Goal: Task Accomplishment & Management: Use online tool/utility

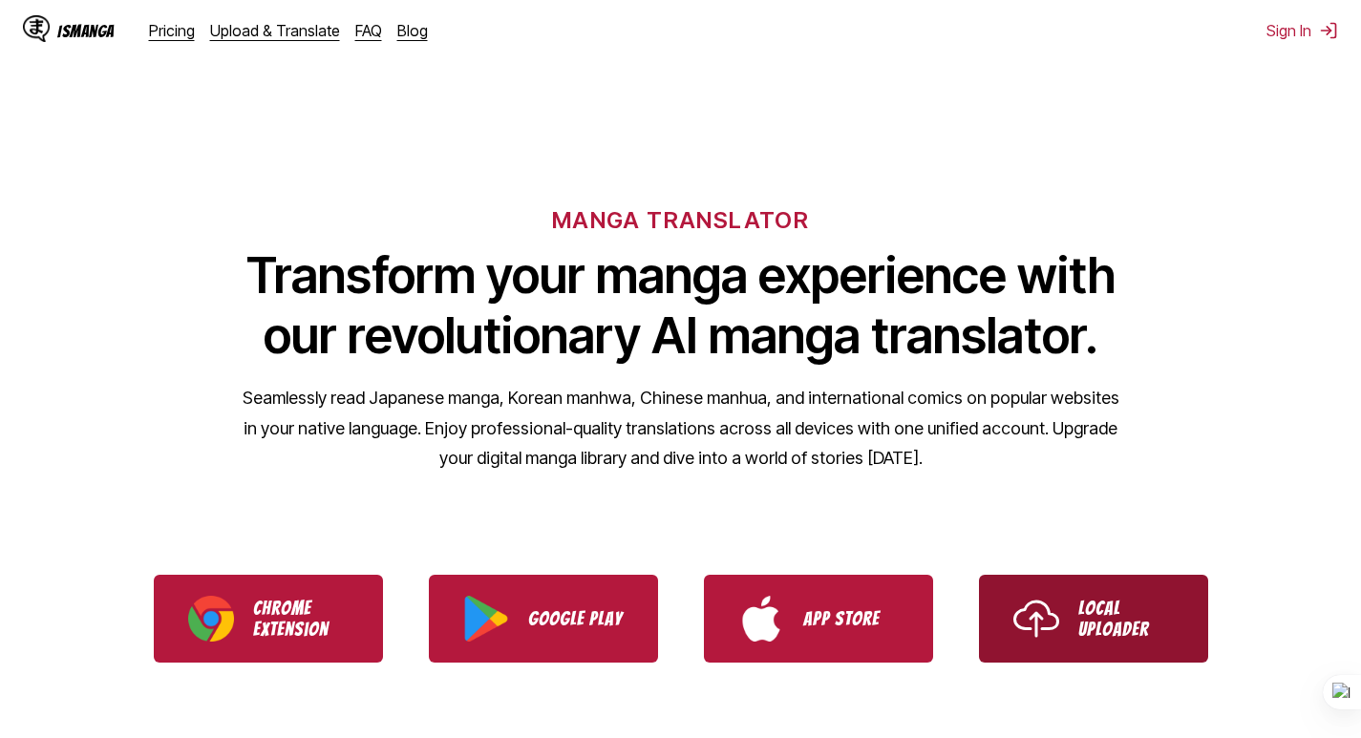
click at [1075, 600] on link "Local Uploader" at bounding box center [1093, 619] width 229 height 88
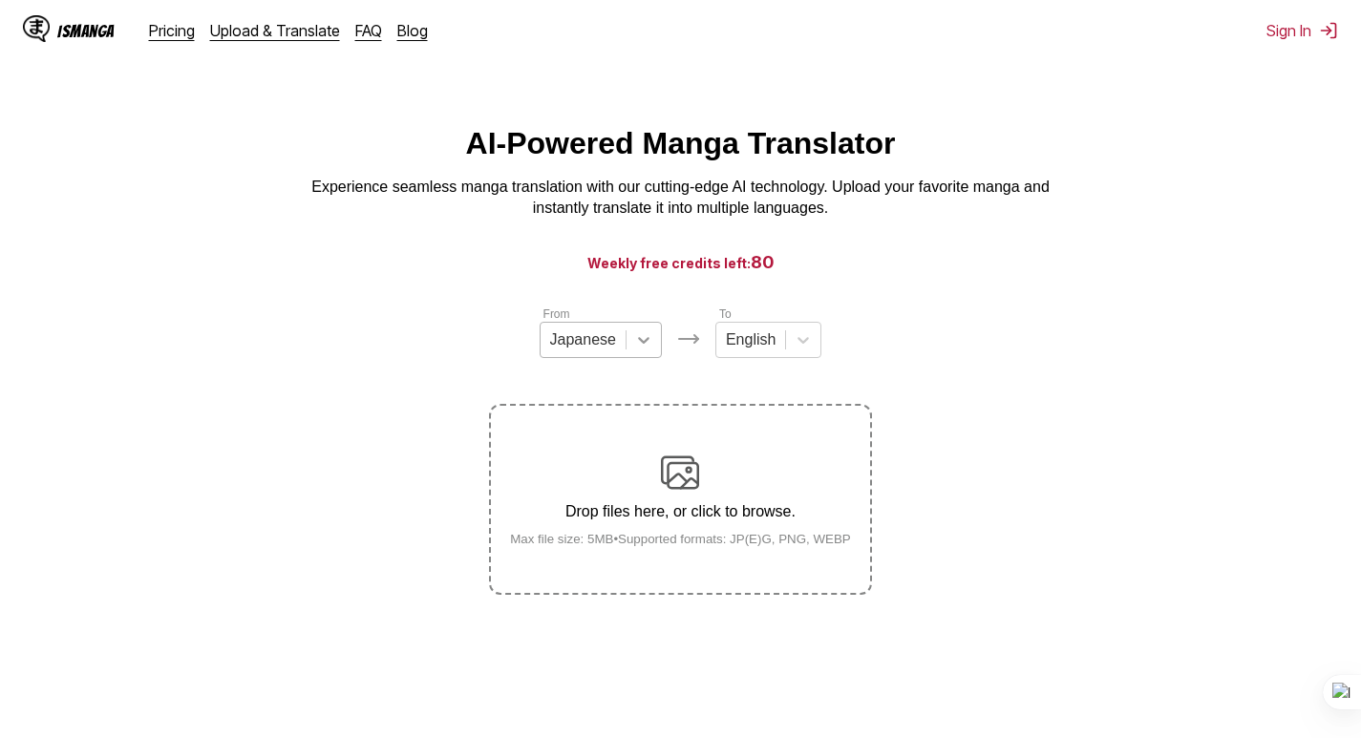
click at [634, 350] on icon at bounding box center [643, 339] width 19 height 19
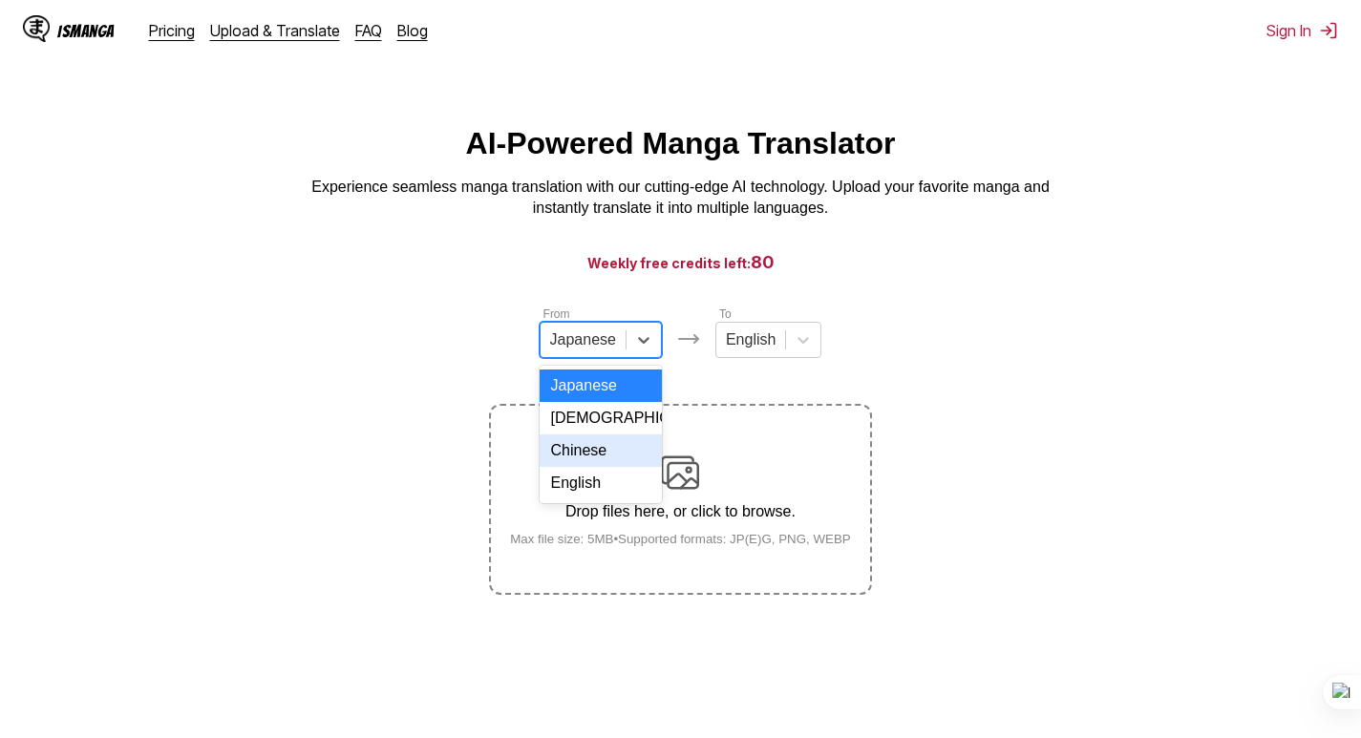
click at [615, 467] on div "Chinese" at bounding box center [601, 451] width 122 height 32
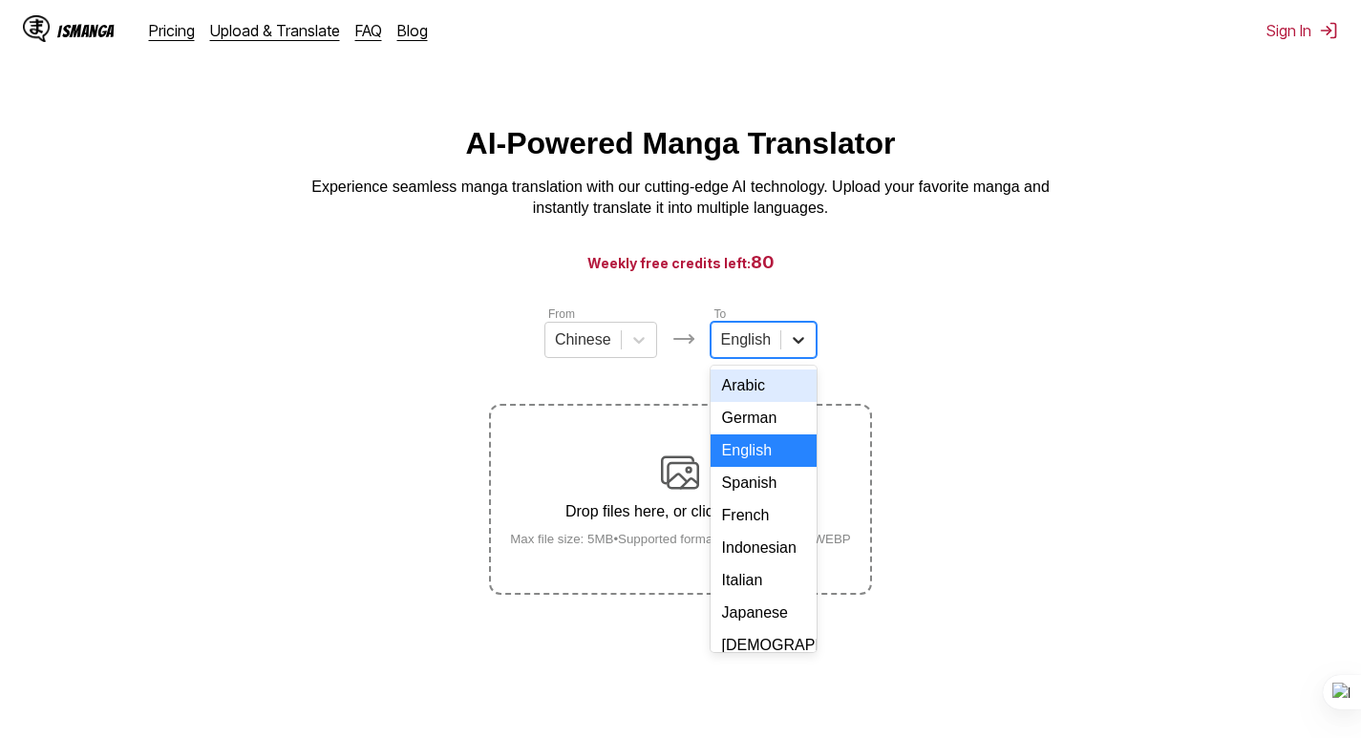
click at [781, 357] on div at bounding box center [798, 340] width 34 height 34
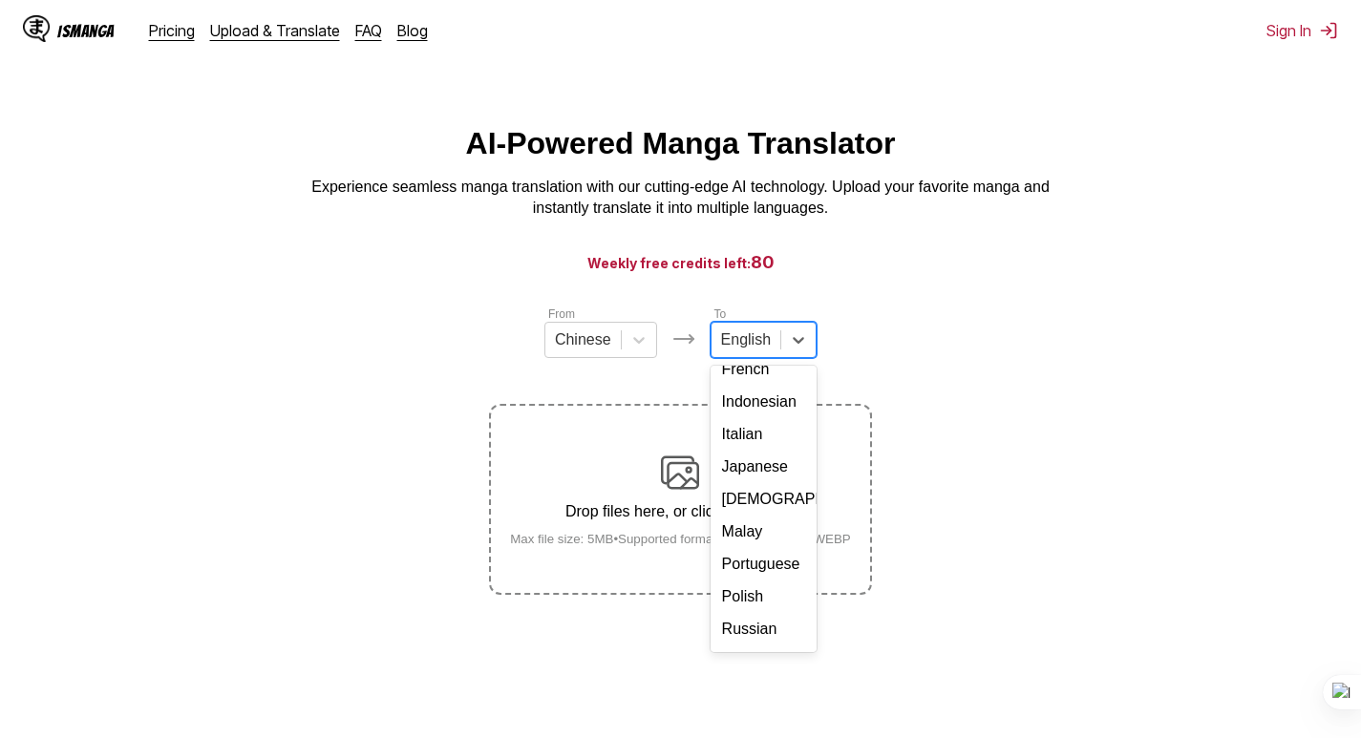
scroll to position [191, 0]
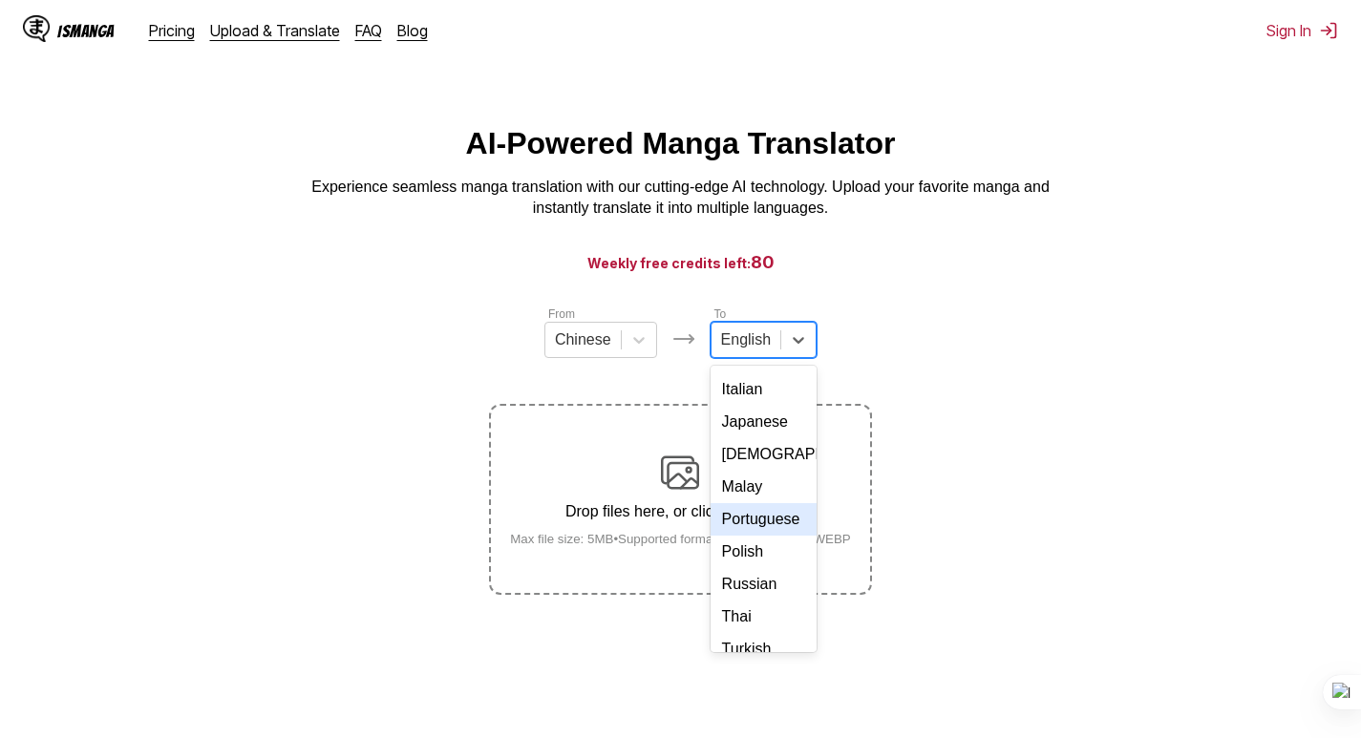
click at [775, 536] on div "Portuguese" at bounding box center [764, 519] width 106 height 32
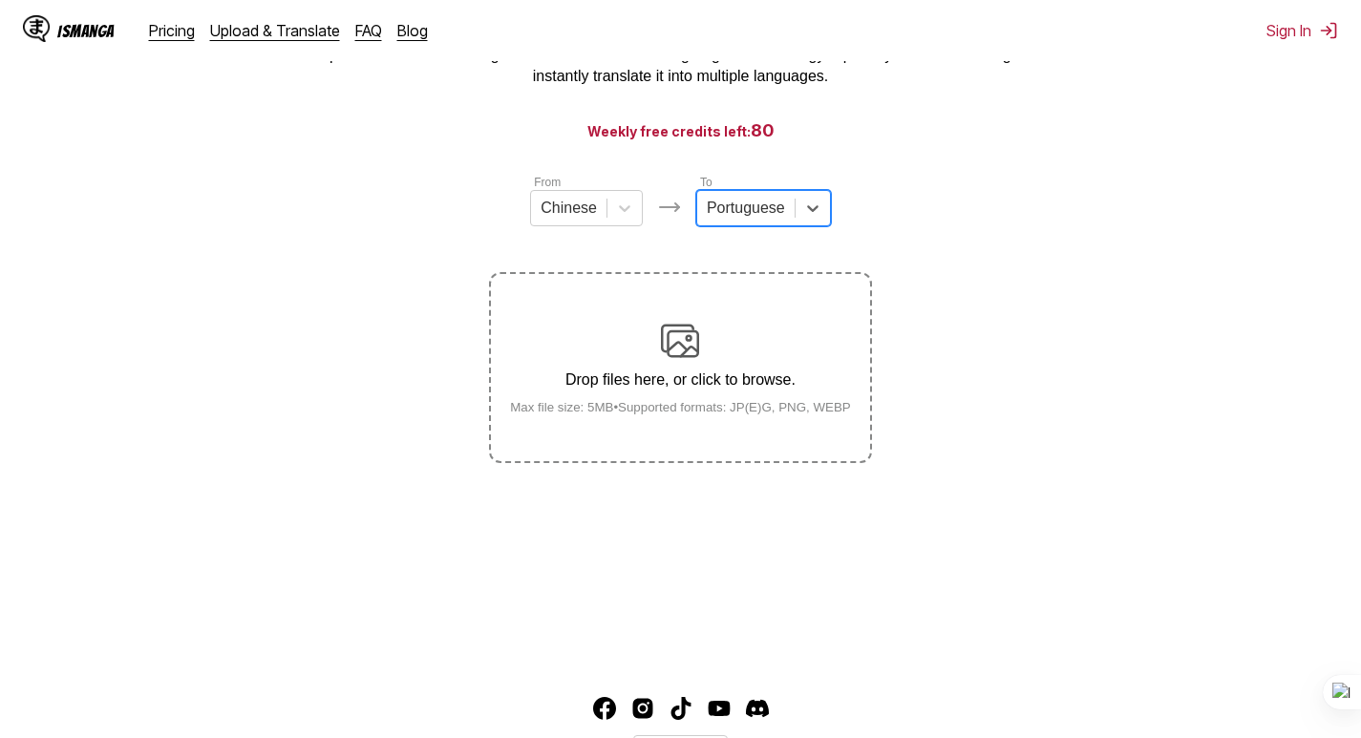
scroll to position [230, 0]
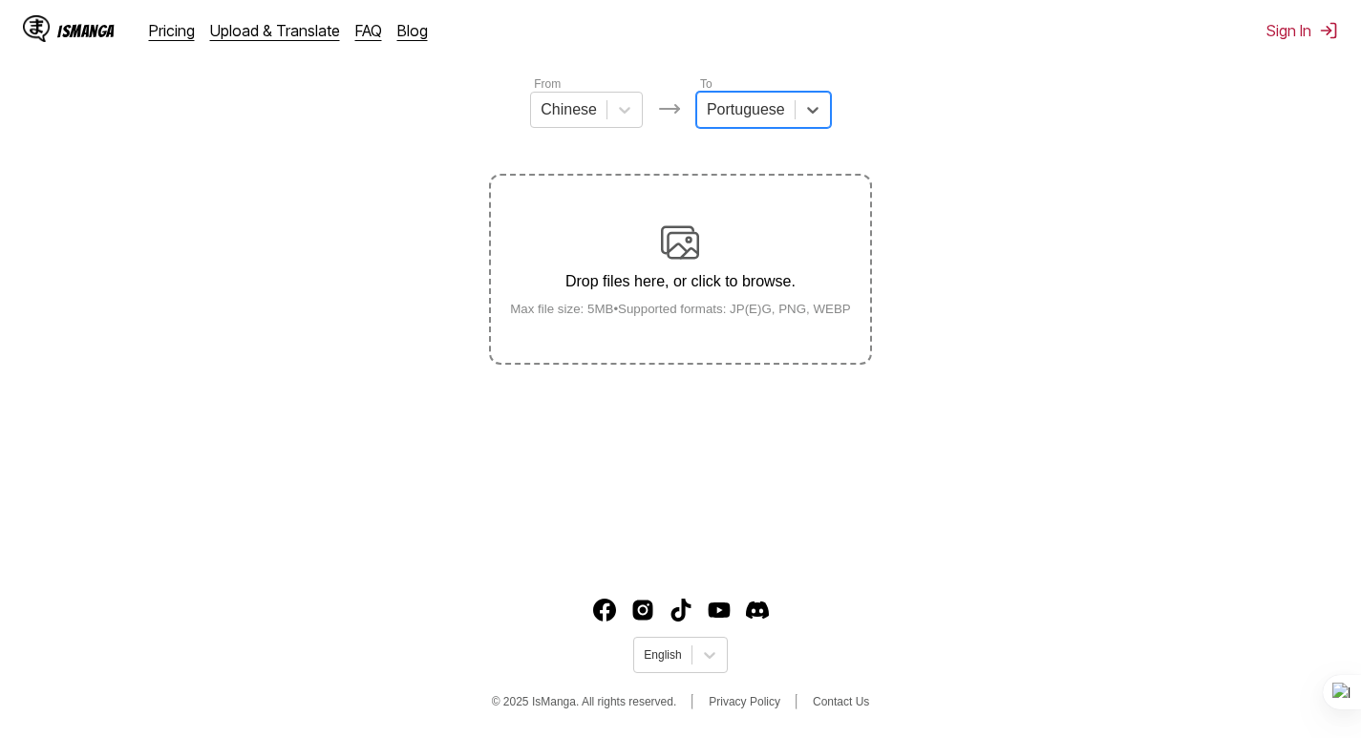
click at [700, 257] on div "Drop files here, or click to browse. Max file size: 5MB • Supported formats: JP…" at bounding box center [680, 269] width 371 height 93
click at [0, 0] on input "Drop files here, or click to browse. Max file size: 5MB • Supported formats: JP…" at bounding box center [0, 0] width 0 height 0
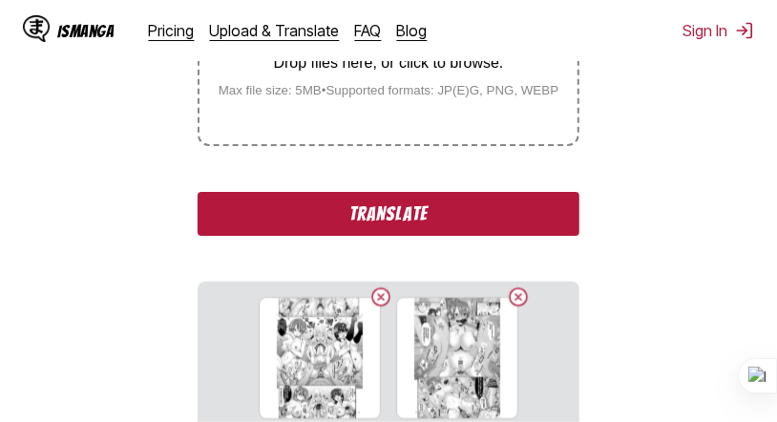
scroll to position [386, 0]
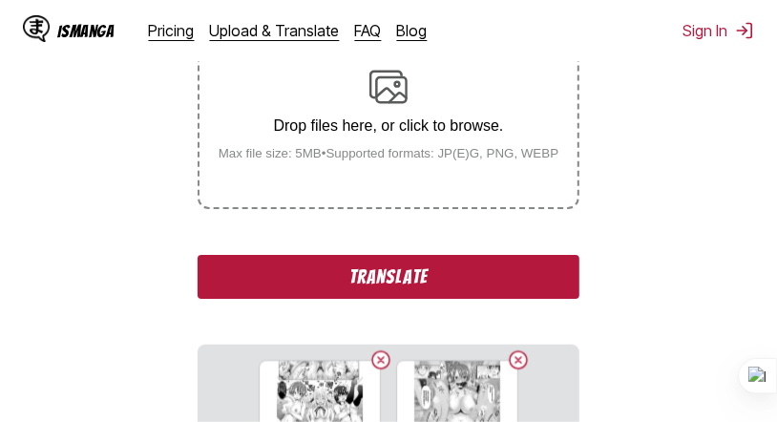
drag, startPoint x: 491, startPoint y: 271, endPoint x: 587, endPoint y: 277, distance: 96.6
click at [491, 271] on button "Translate" at bounding box center [389, 277] width 382 height 44
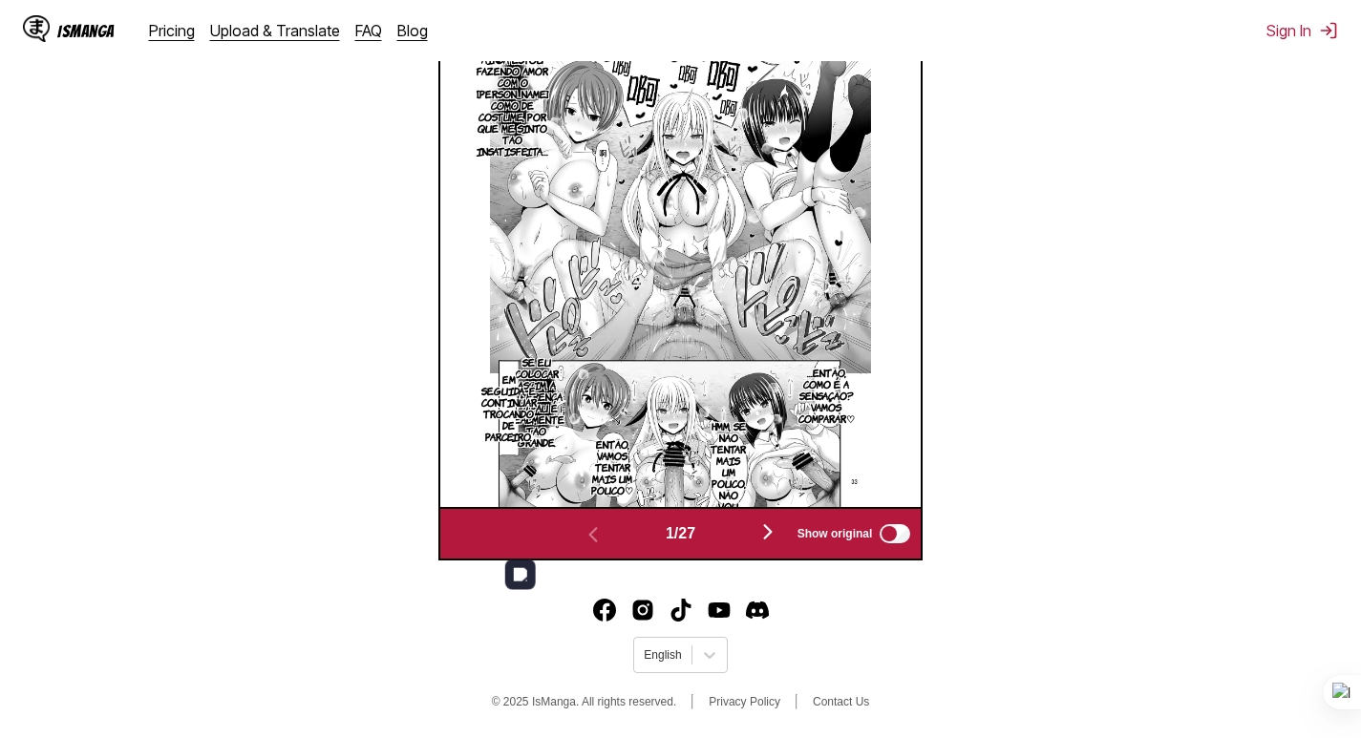
scroll to position [606, 0]
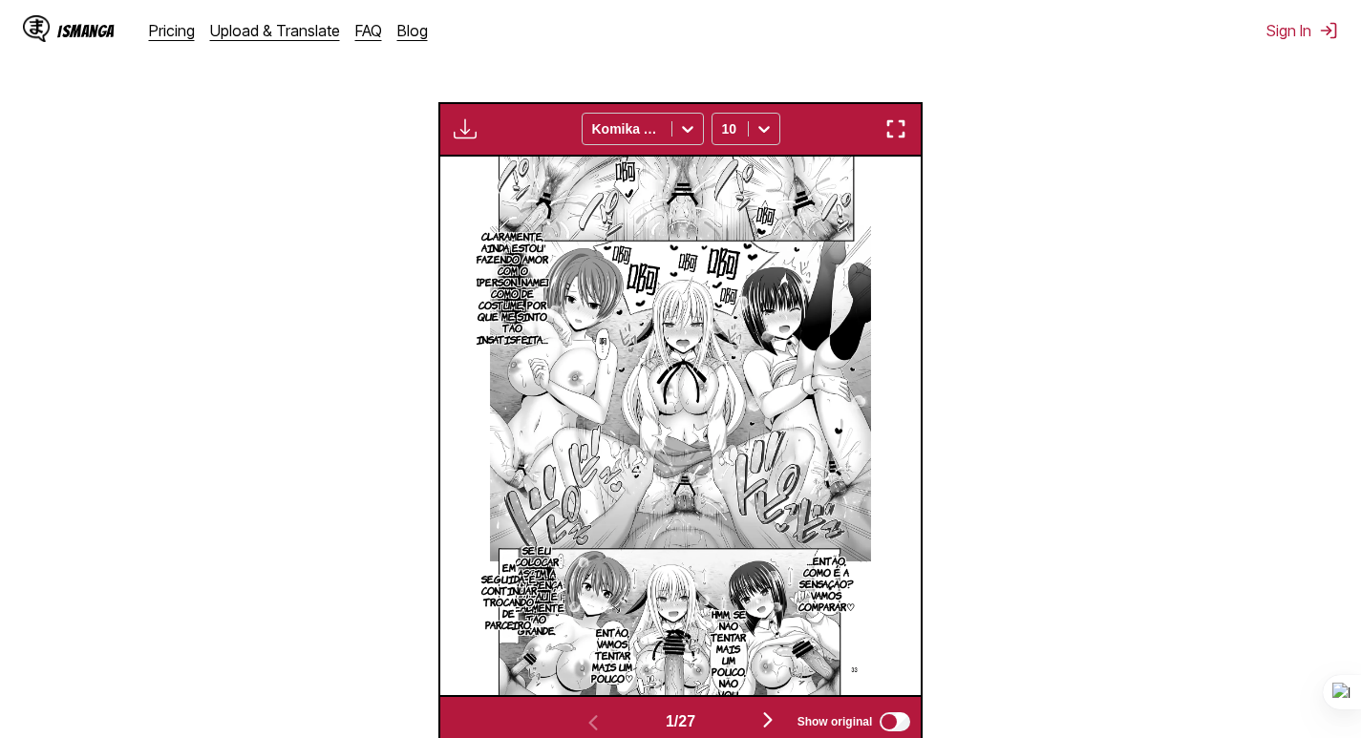
click at [468, 119] on button "button" at bounding box center [465, 129] width 34 height 25
click at [1135, 330] on section "From Chinese To Portuguese Drop files here, or click to browse. Max file size: …" at bounding box center [680, 223] width 1330 height 1050
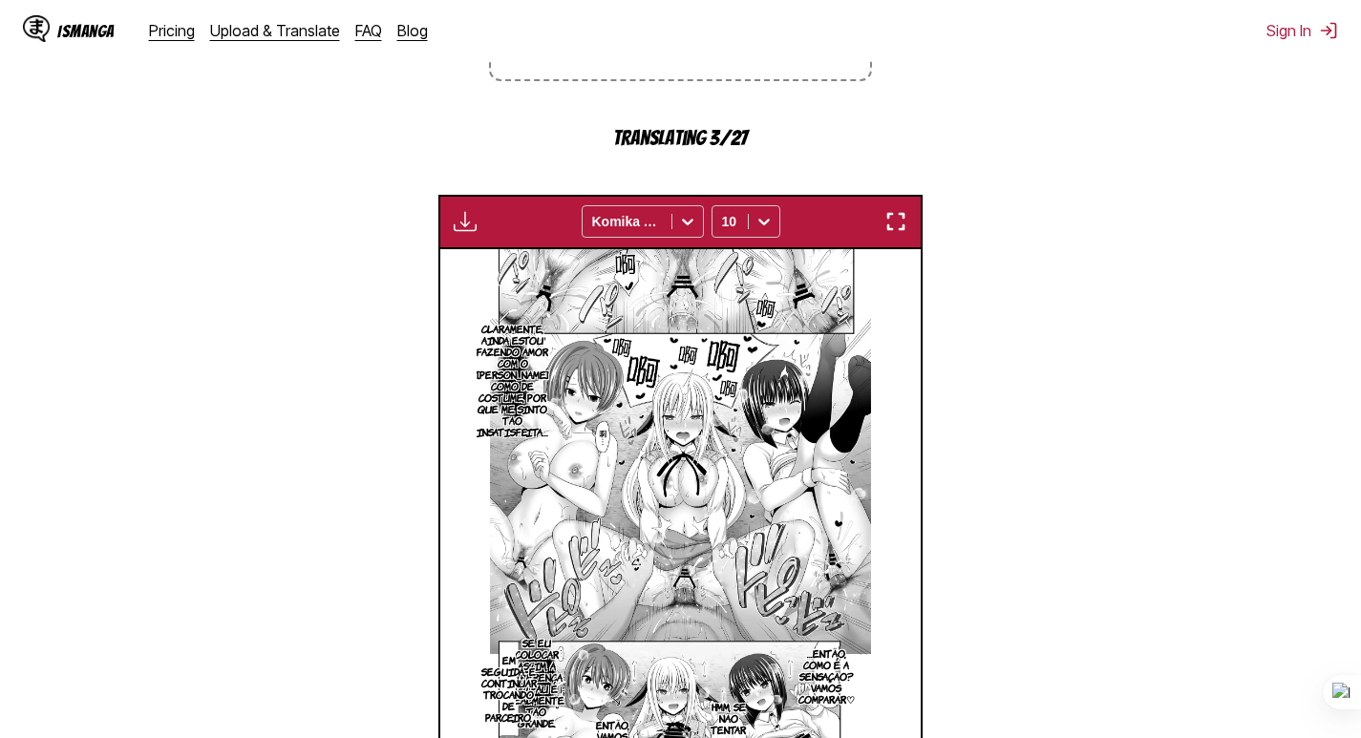
scroll to position [511, 0]
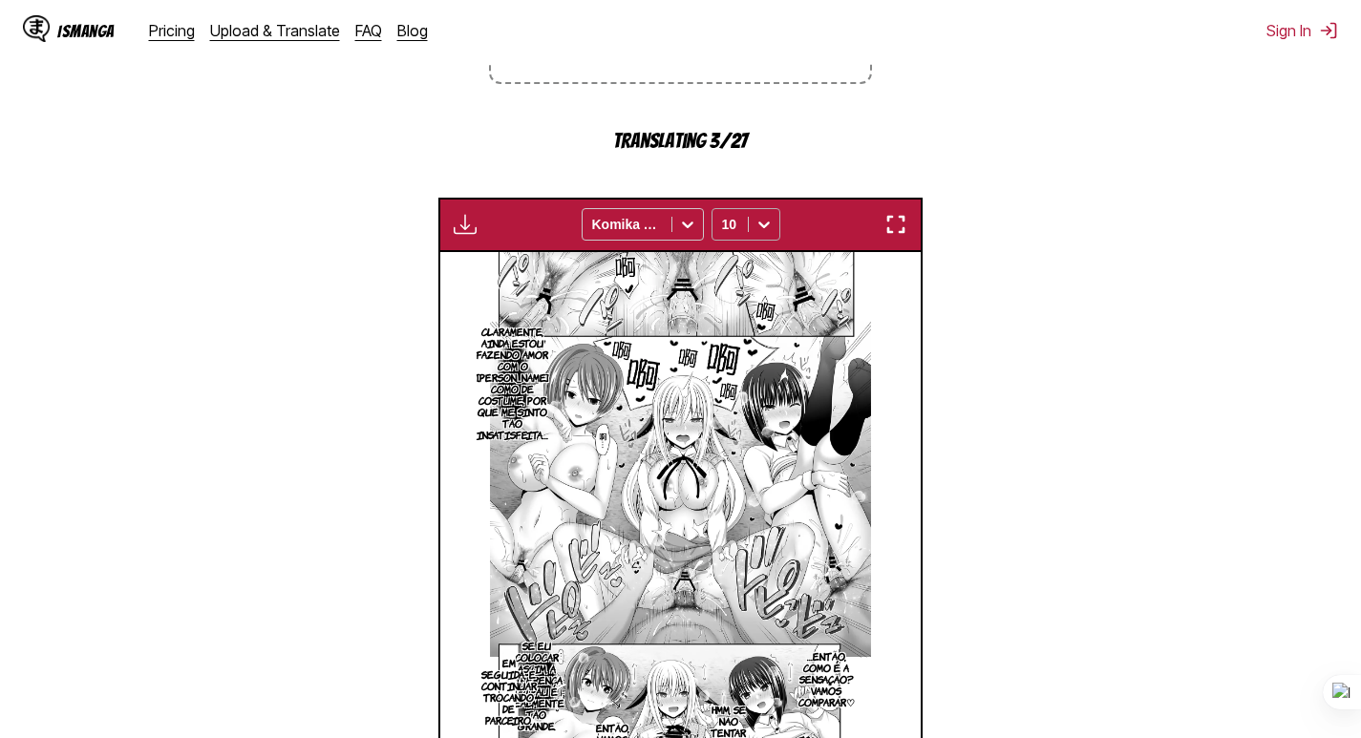
click at [753, 223] on div at bounding box center [764, 224] width 31 height 31
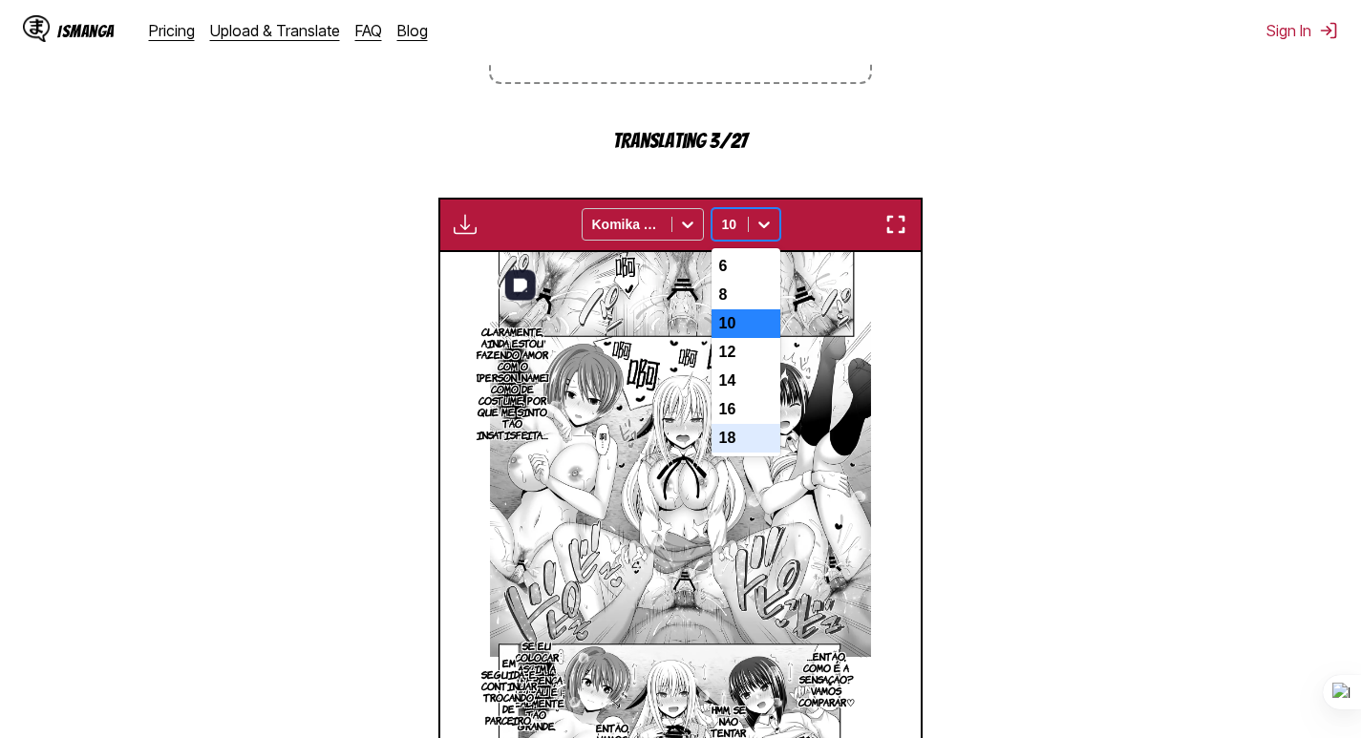
click at [769, 453] on div "18" at bounding box center [745, 438] width 69 height 29
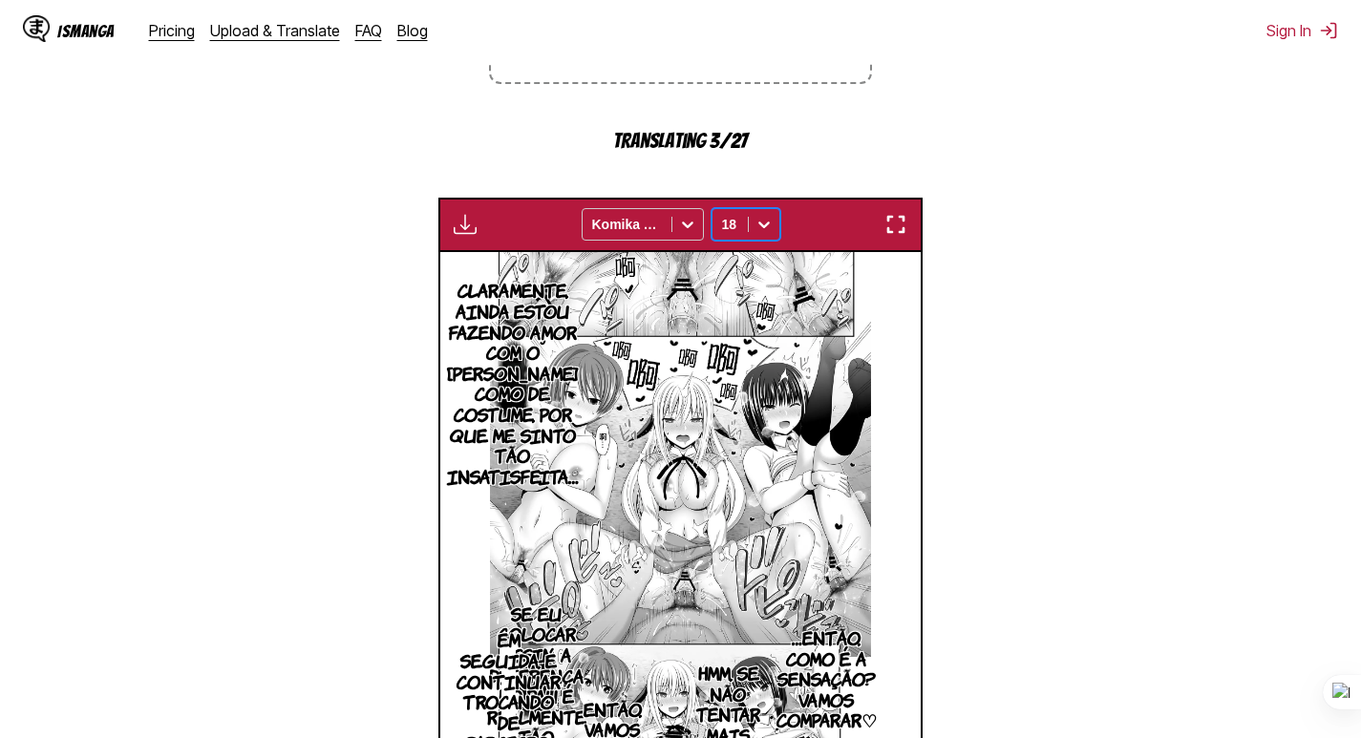
click at [744, 230] on div "18" at bounding box center [729, 224] width 35 height 27
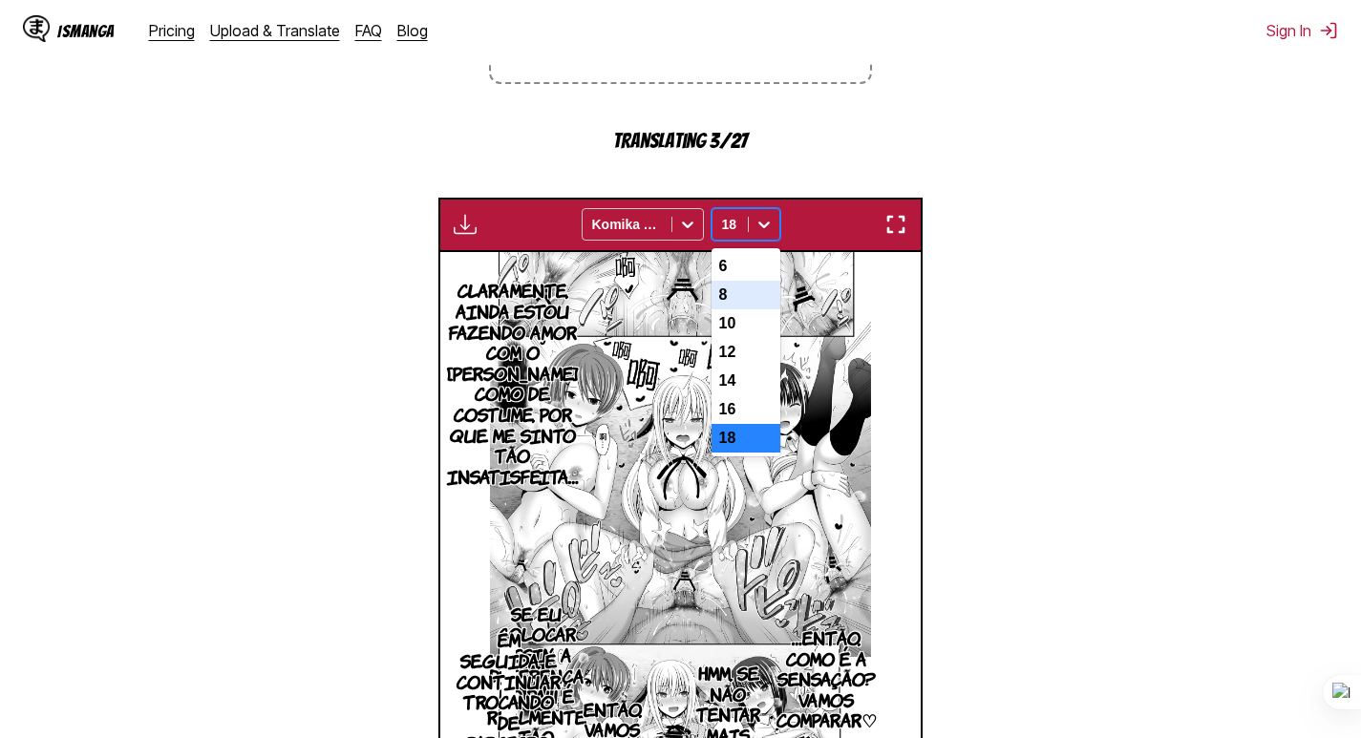
click at [759, 309] on div "8" at bounding box center [745, 295] width 69 height 29
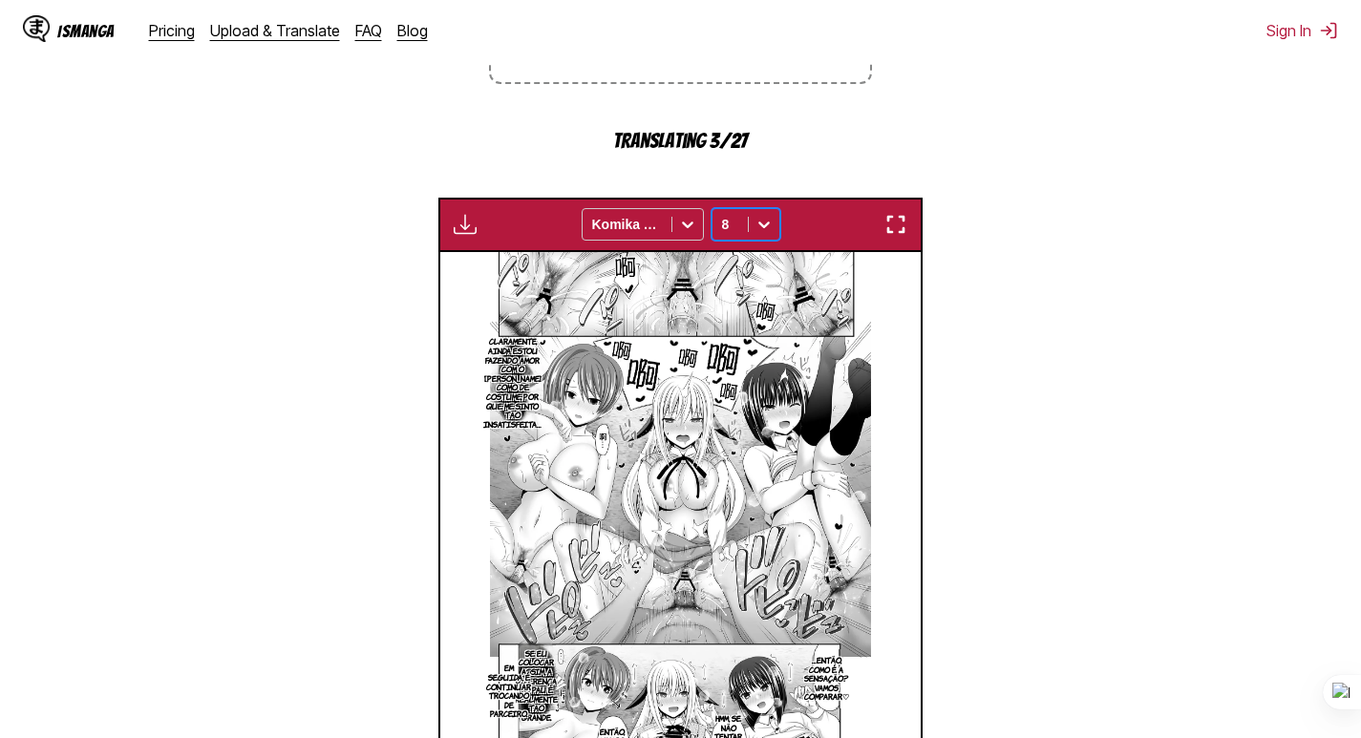
click at [754, 230] on icon at bounding box center [763, 224] width 19 height 19
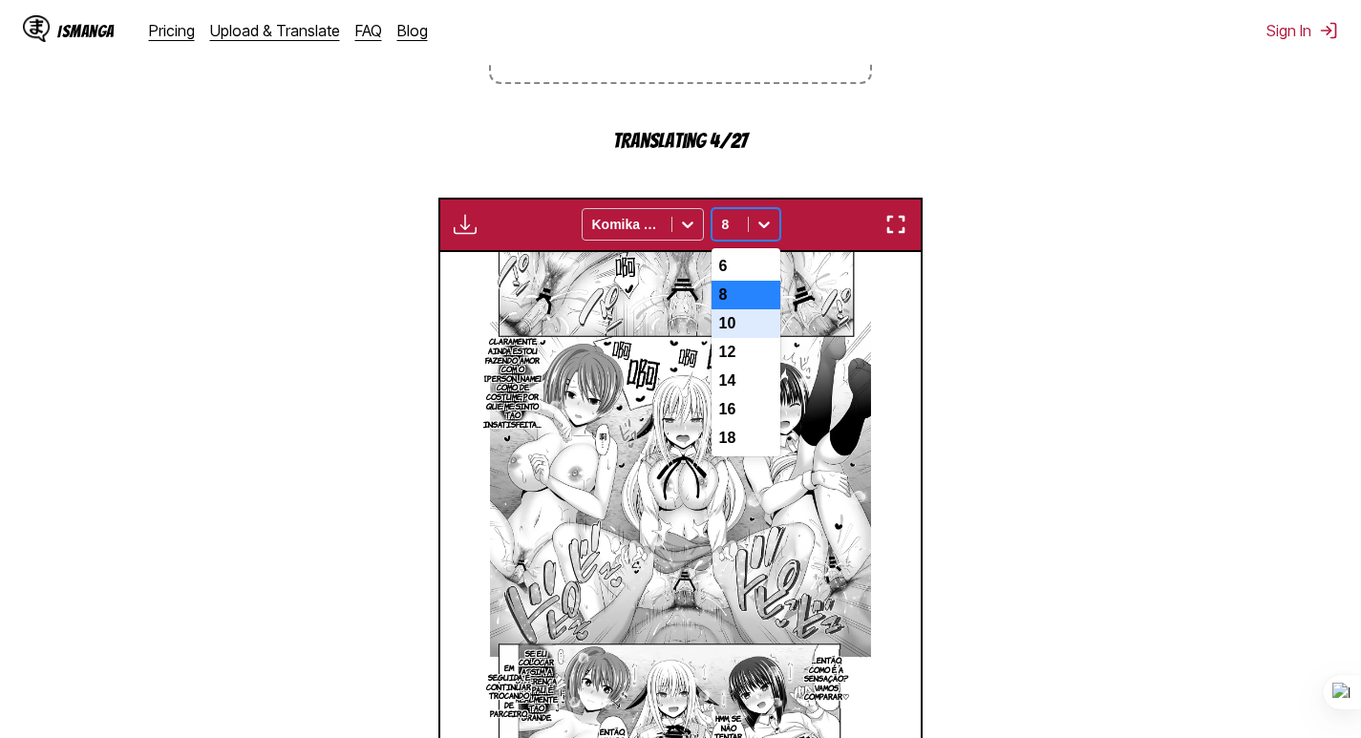
click at [734, 336] on div "10" at bounding box center [745, 323] width 69 height 29
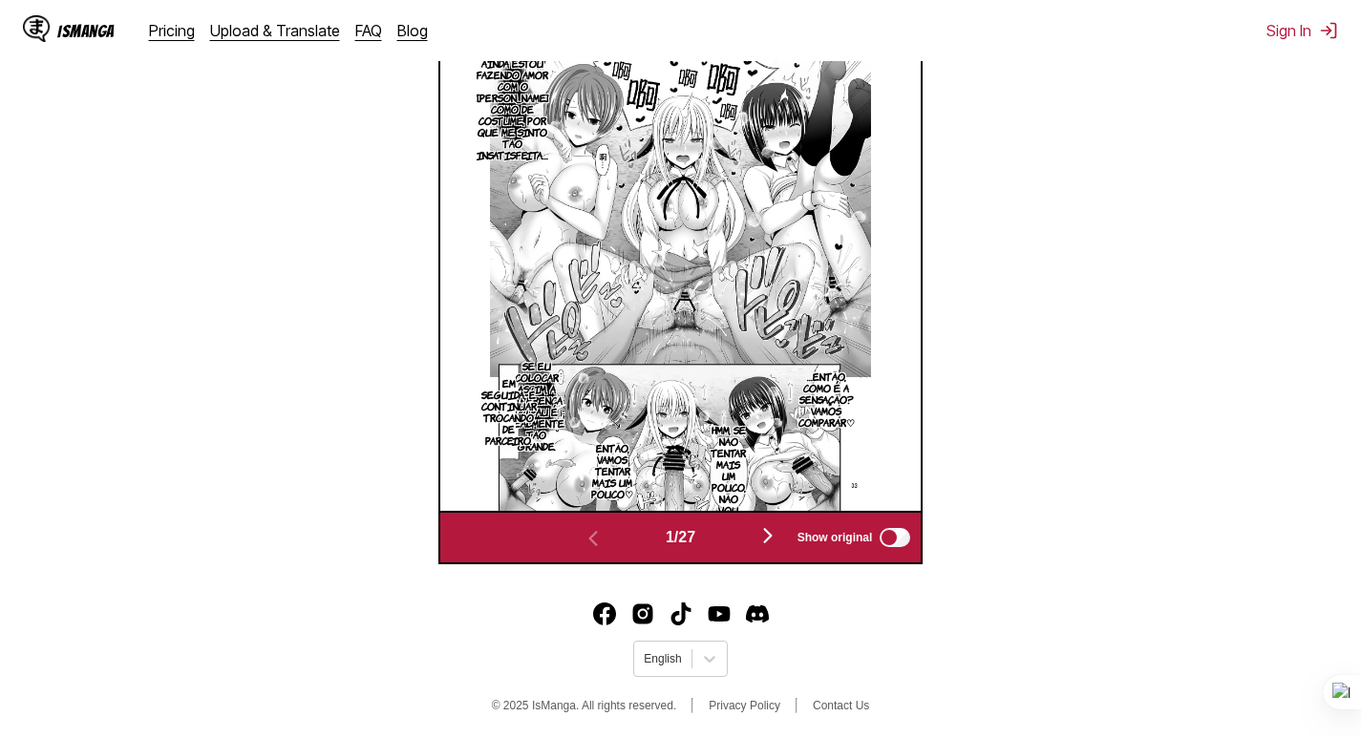
scroll to position [797, 0]
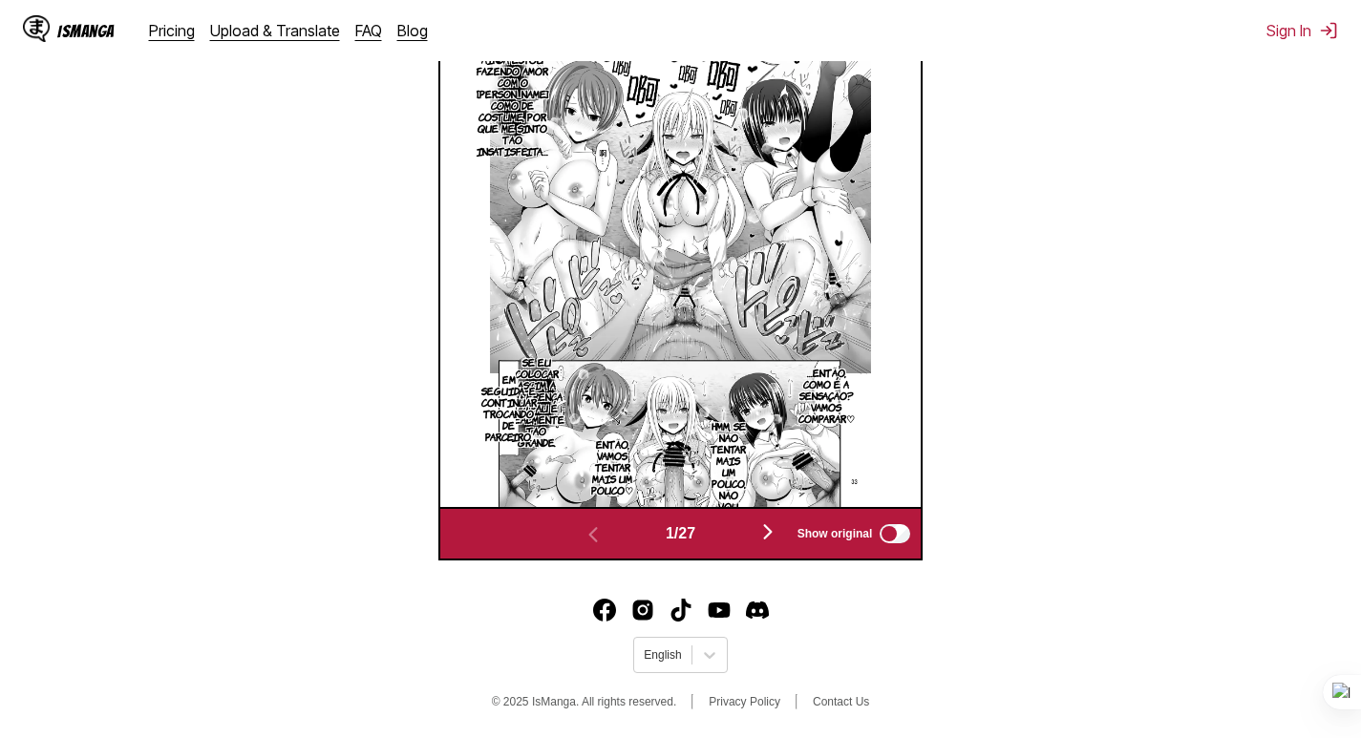
click at [767, 532] on img "button" at bounding box center [767, 531] width 23 height 23
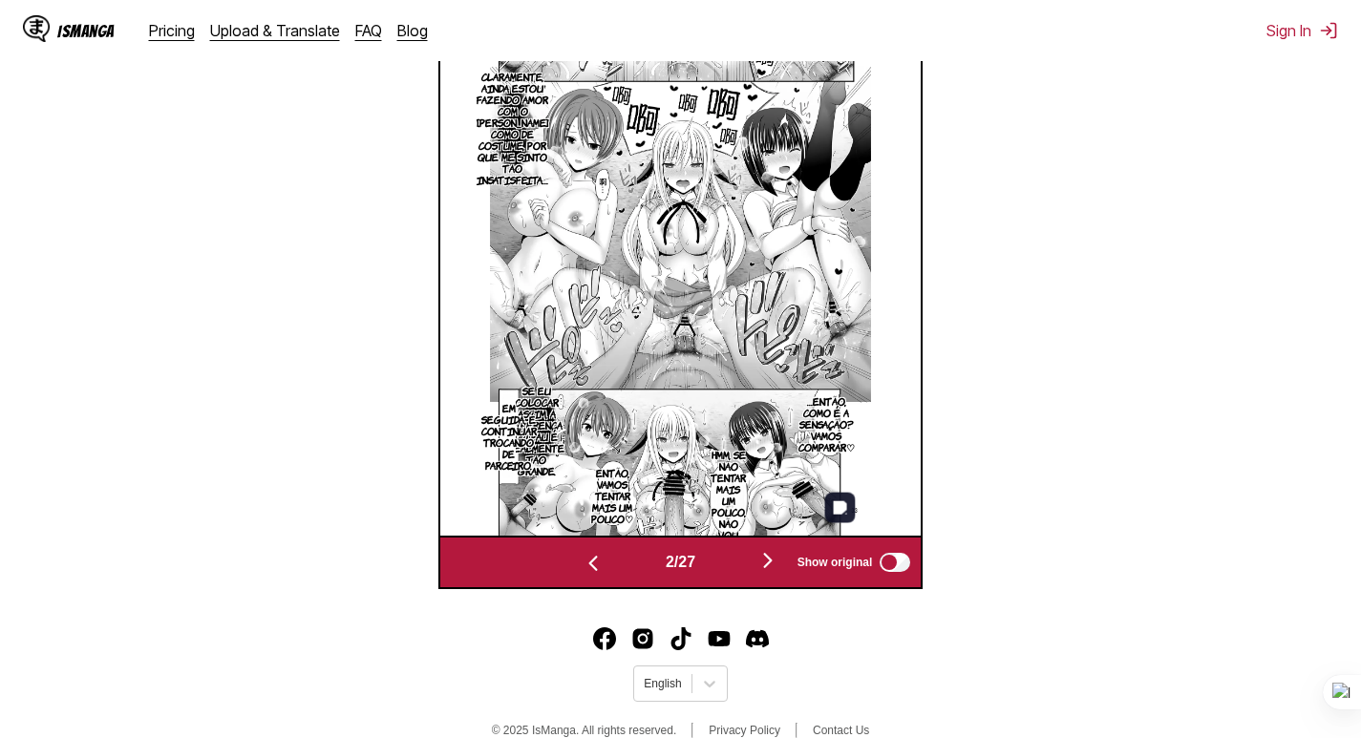
scroll to position [0, 481]
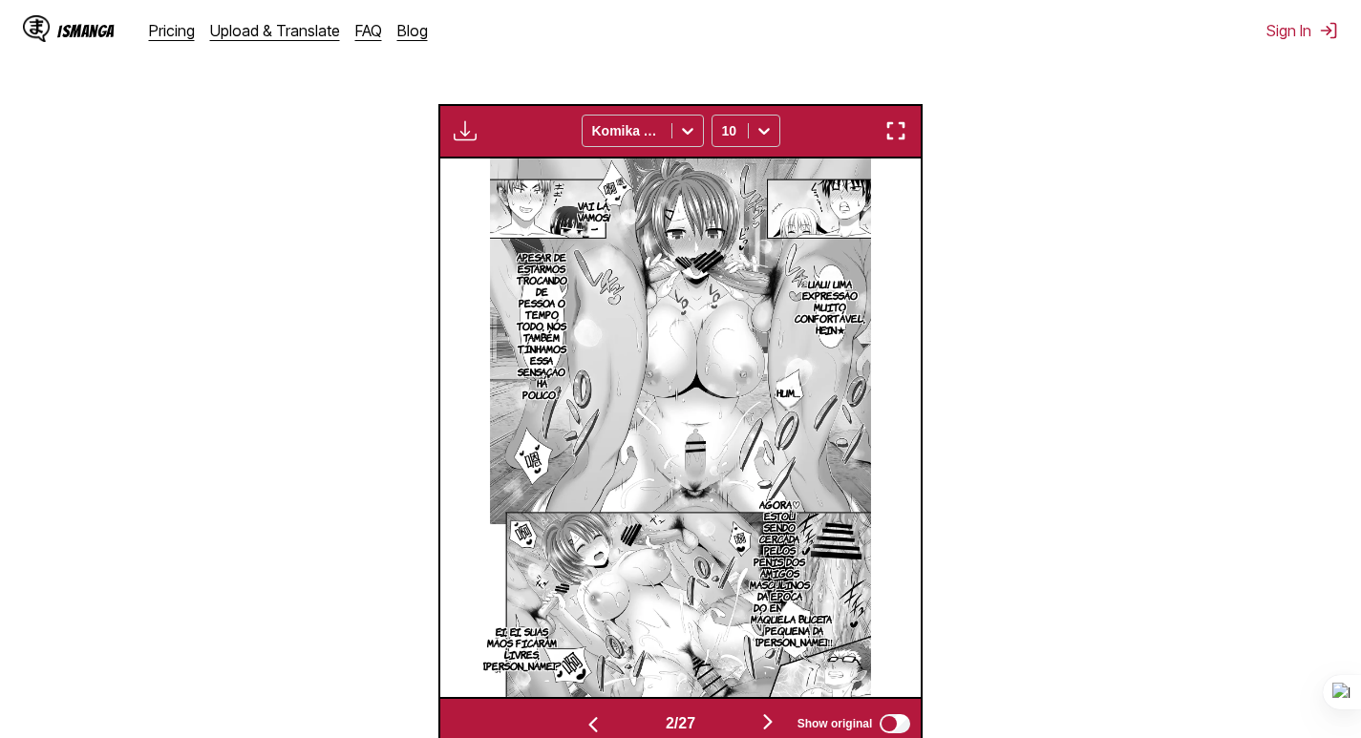
scroll to position [384, 0]
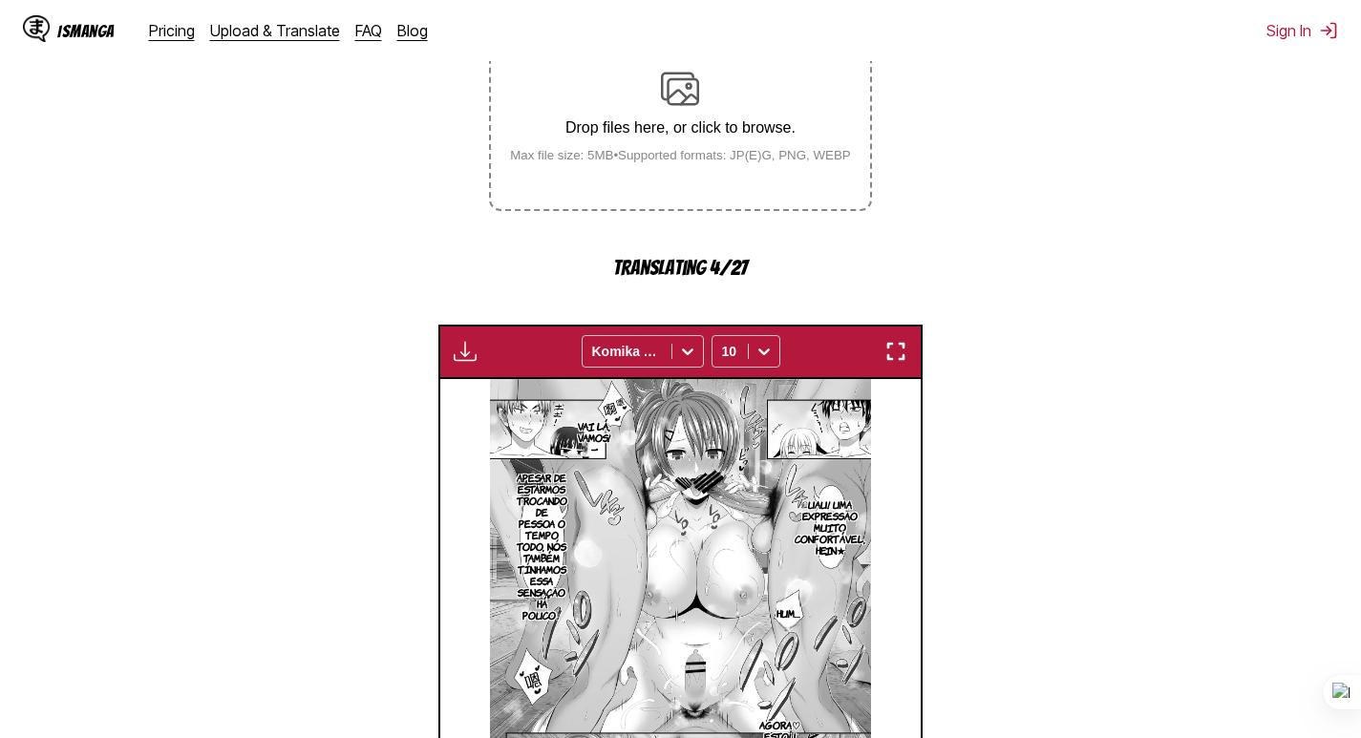
click at [455, 347] on img "button" at bounding box center [465, 351] width 23 height 23
click at [477, 381] on small "Available for premium users only" at bounding box center [496, 395] width 81 height 97
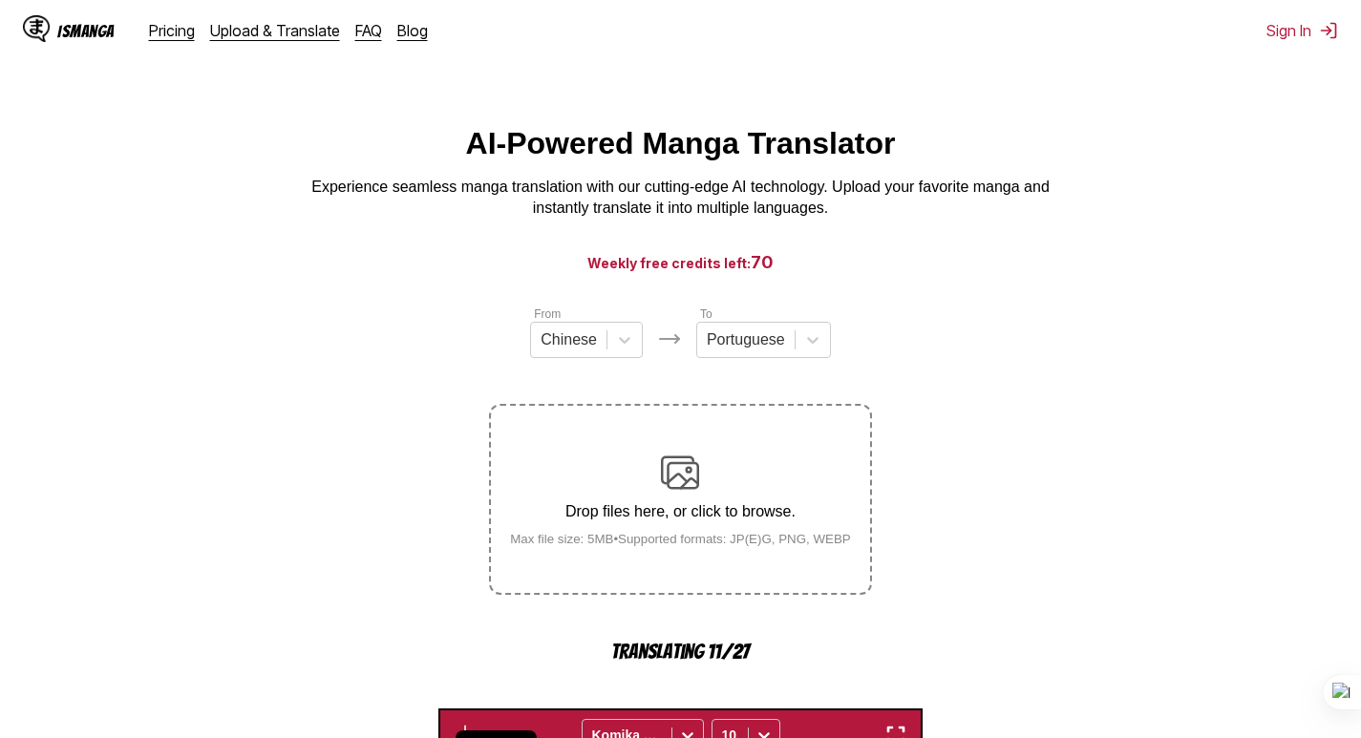
scroll to position [382, 0]
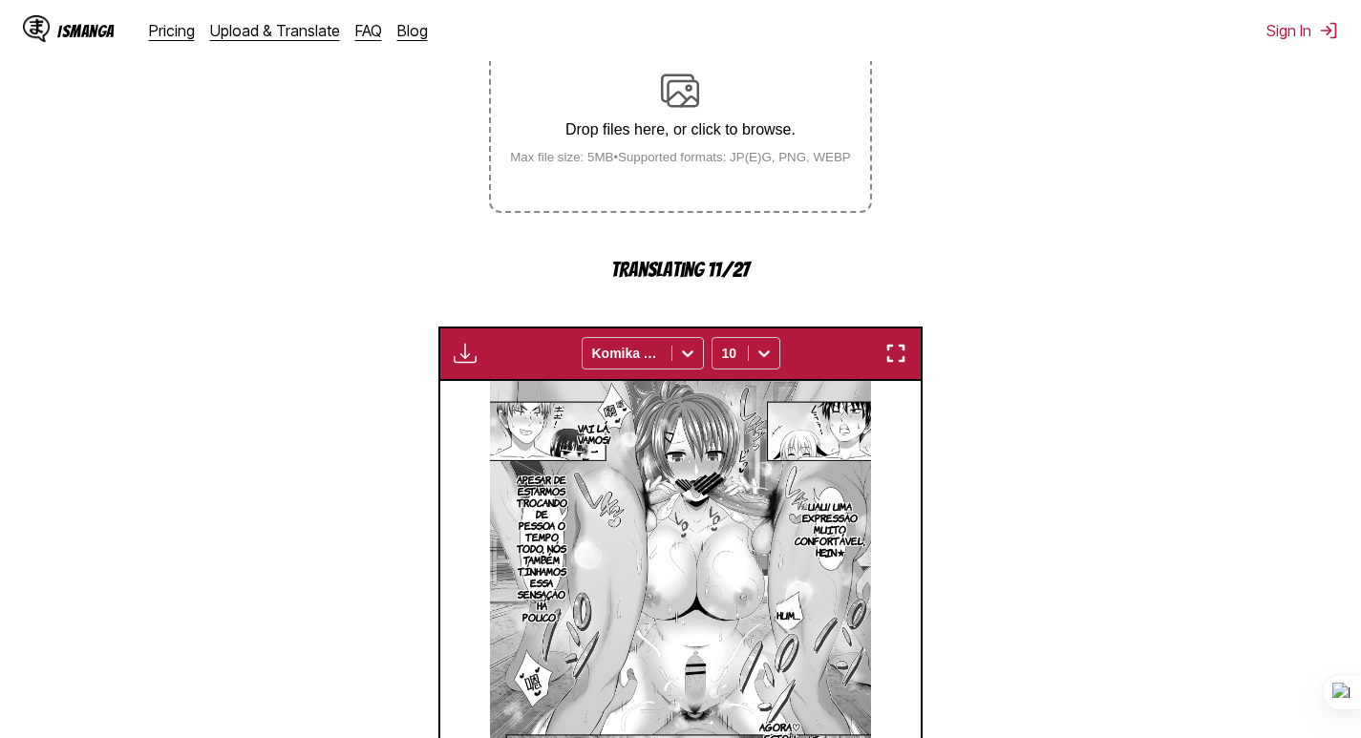
click at [520, 341] on div "Available for premium users only Komika Axis 10" at bounding box center [680, 354] width 485 height 54
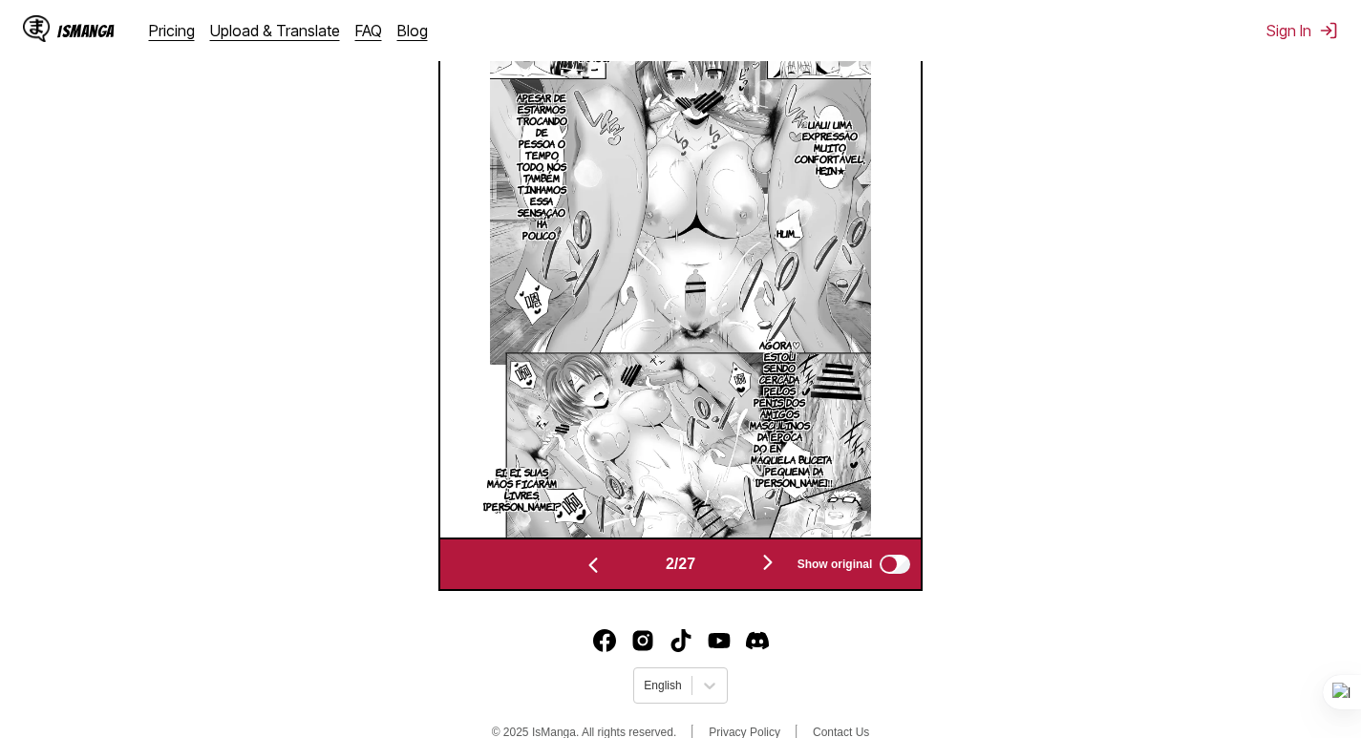
scroll to position [797, 0]
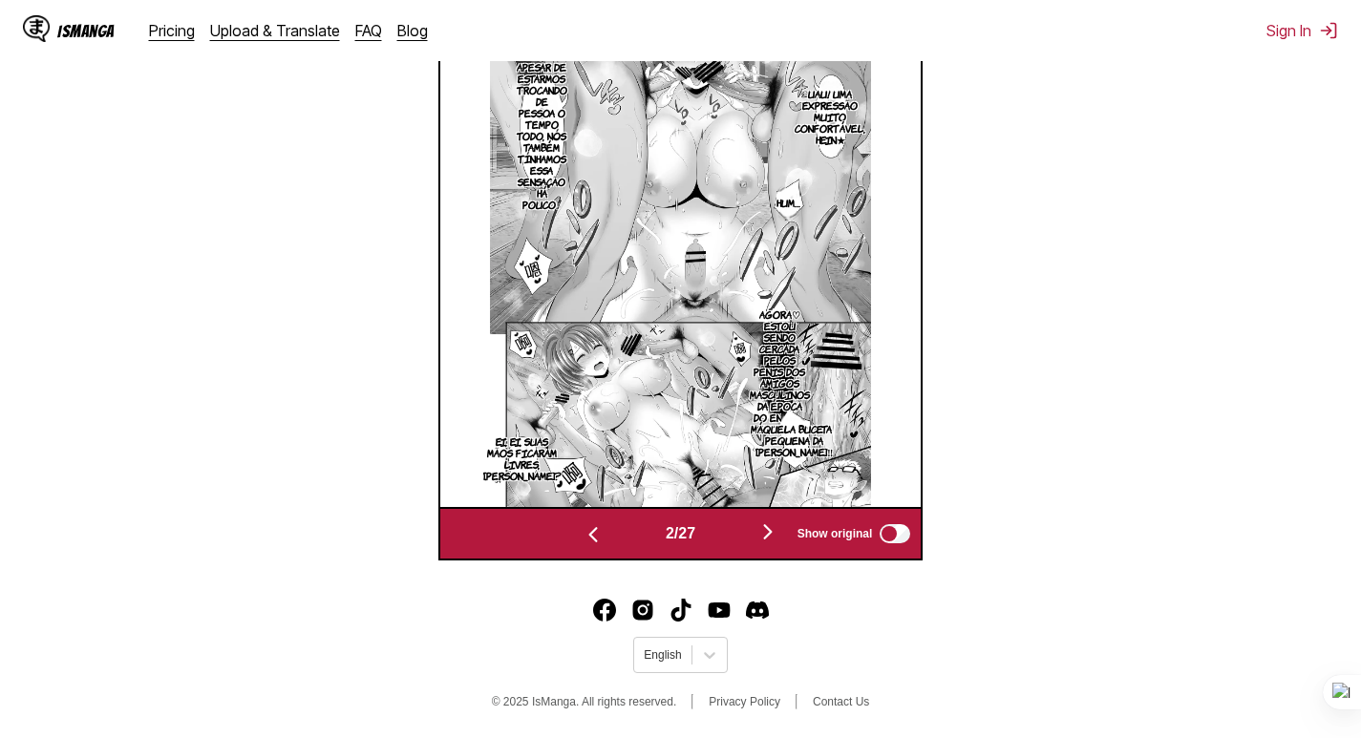
click at [771, 535] on img "button" at bounding box center [767, 531] width 23 height 23
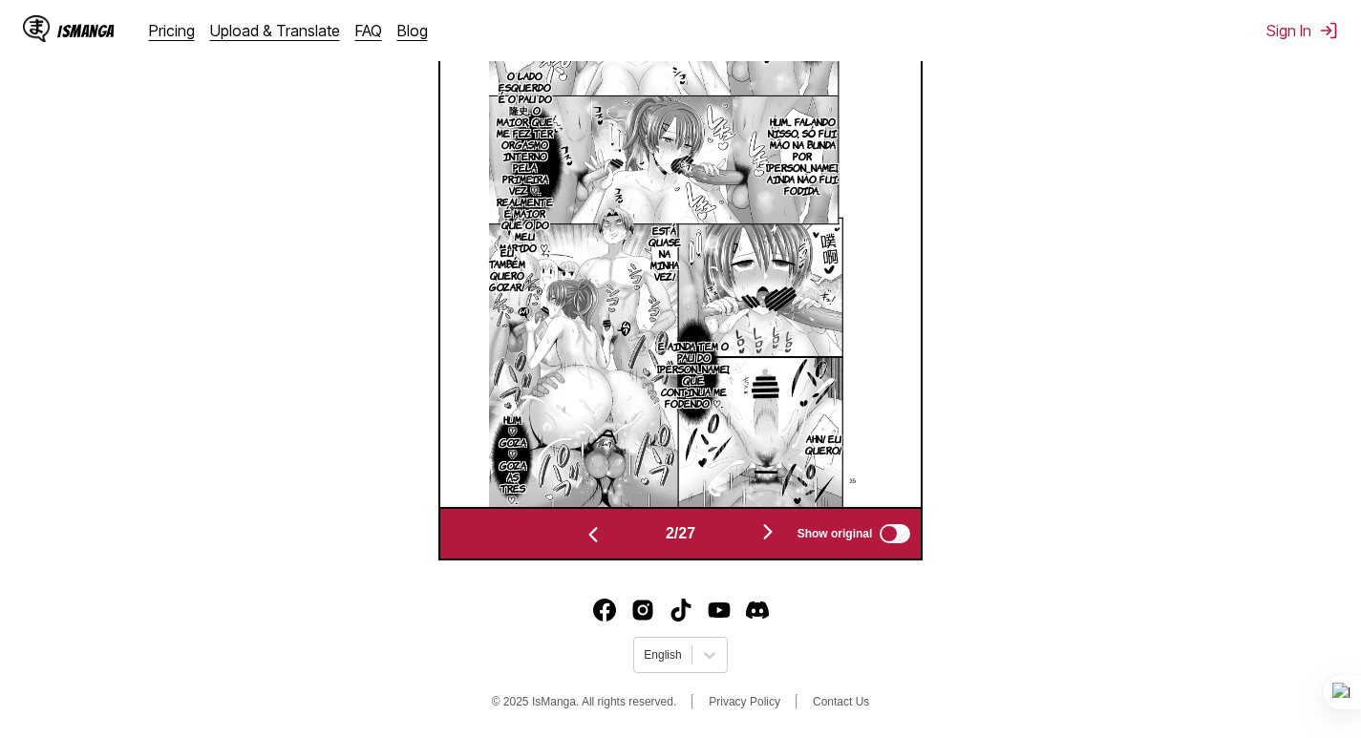
scroll to position [766, 0]
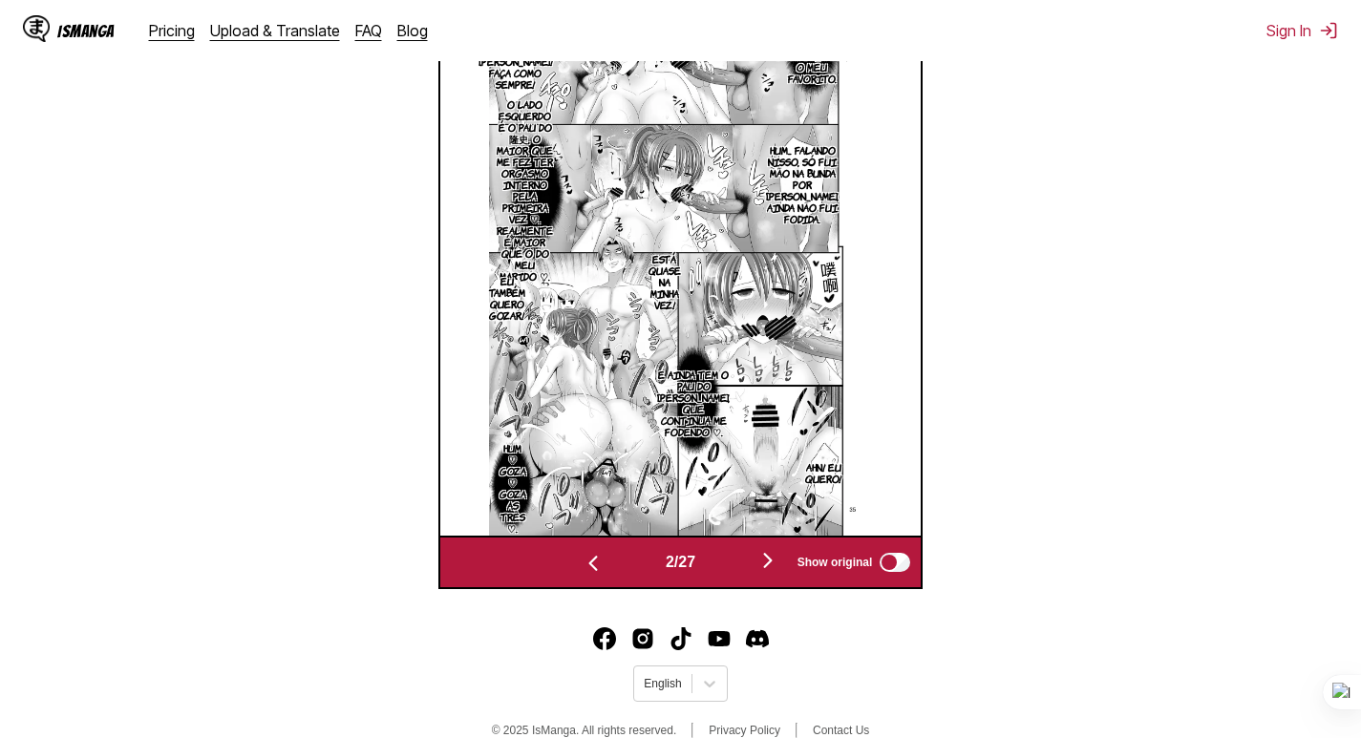
click at [771, 535] on img at bounding box center [679, 266] width 381 height 539
click at [769, 572] on img "button" at bounding box center [767, 560] width 23 height 23
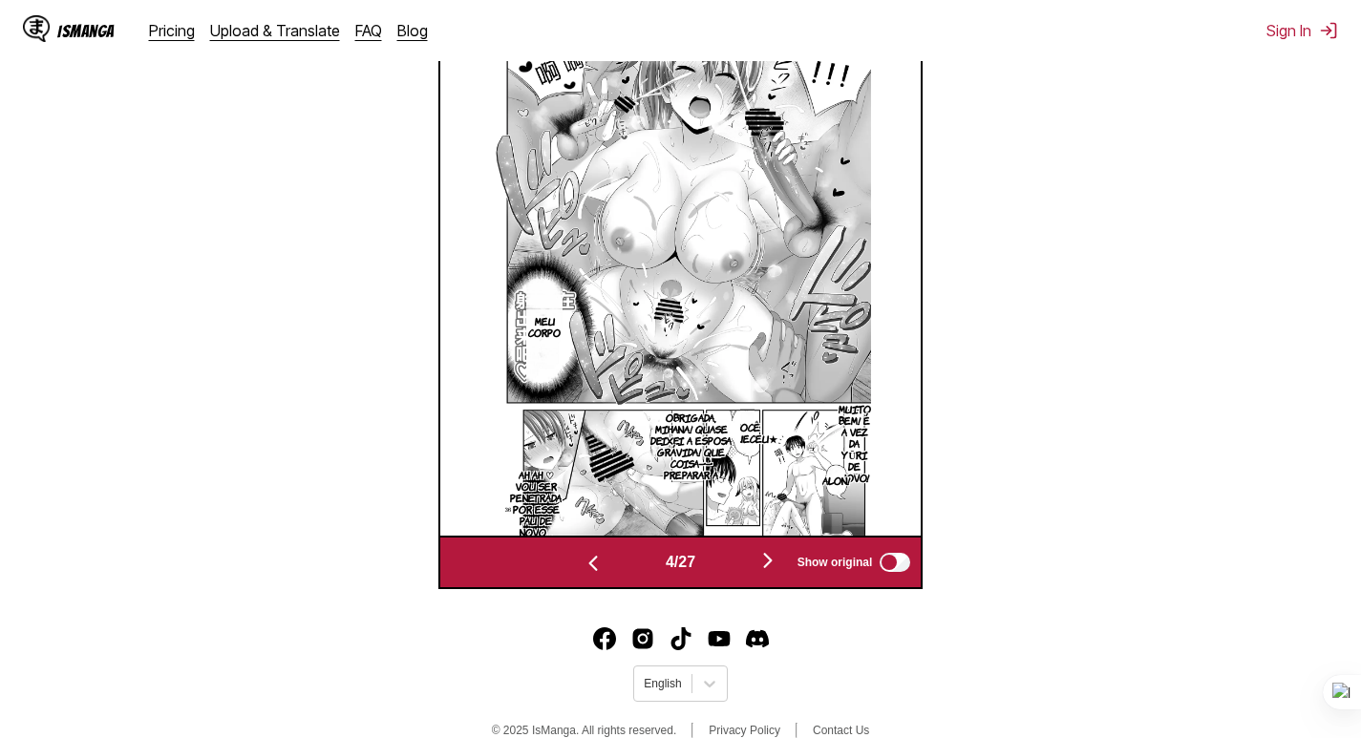
click at [769, 572] on img "button" at bounding box center [767, 560] width 23 height 23
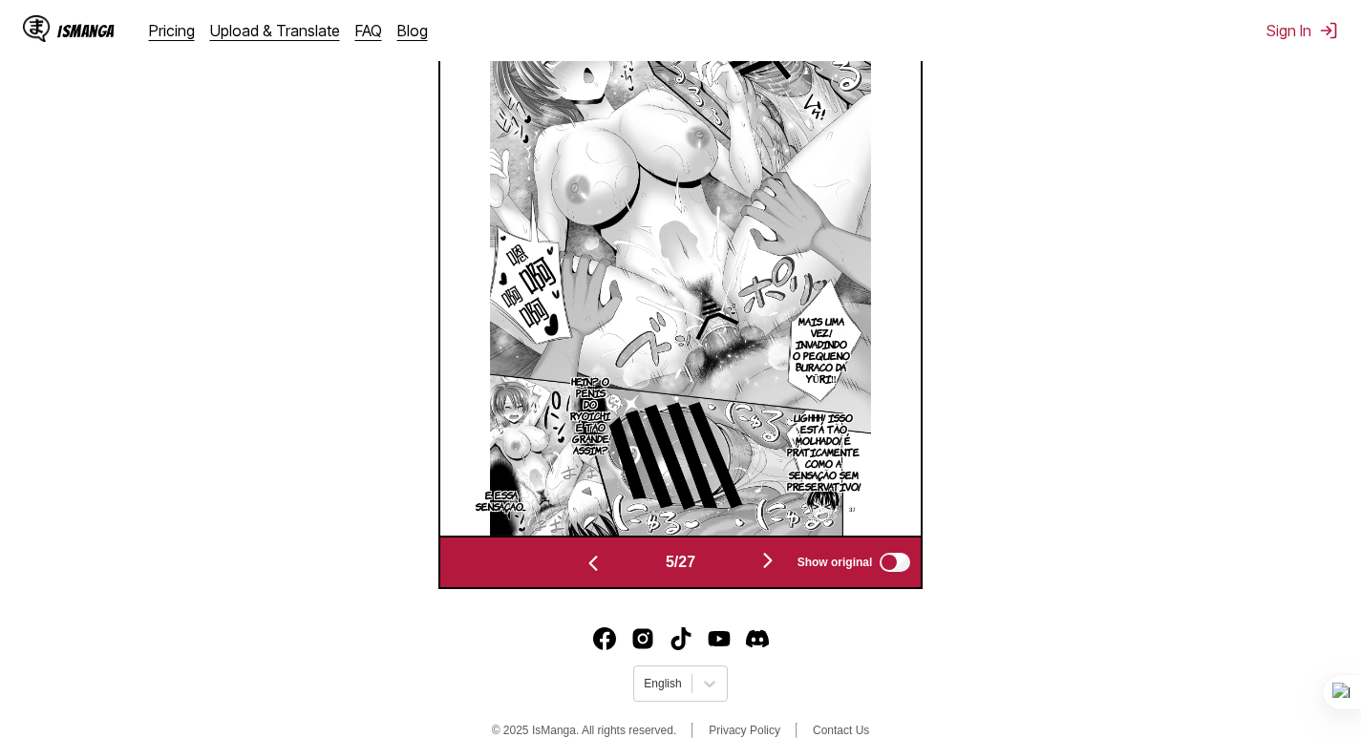
click at [763, 562] on img "button" at bounding box center [767, 560] width 23 height 23
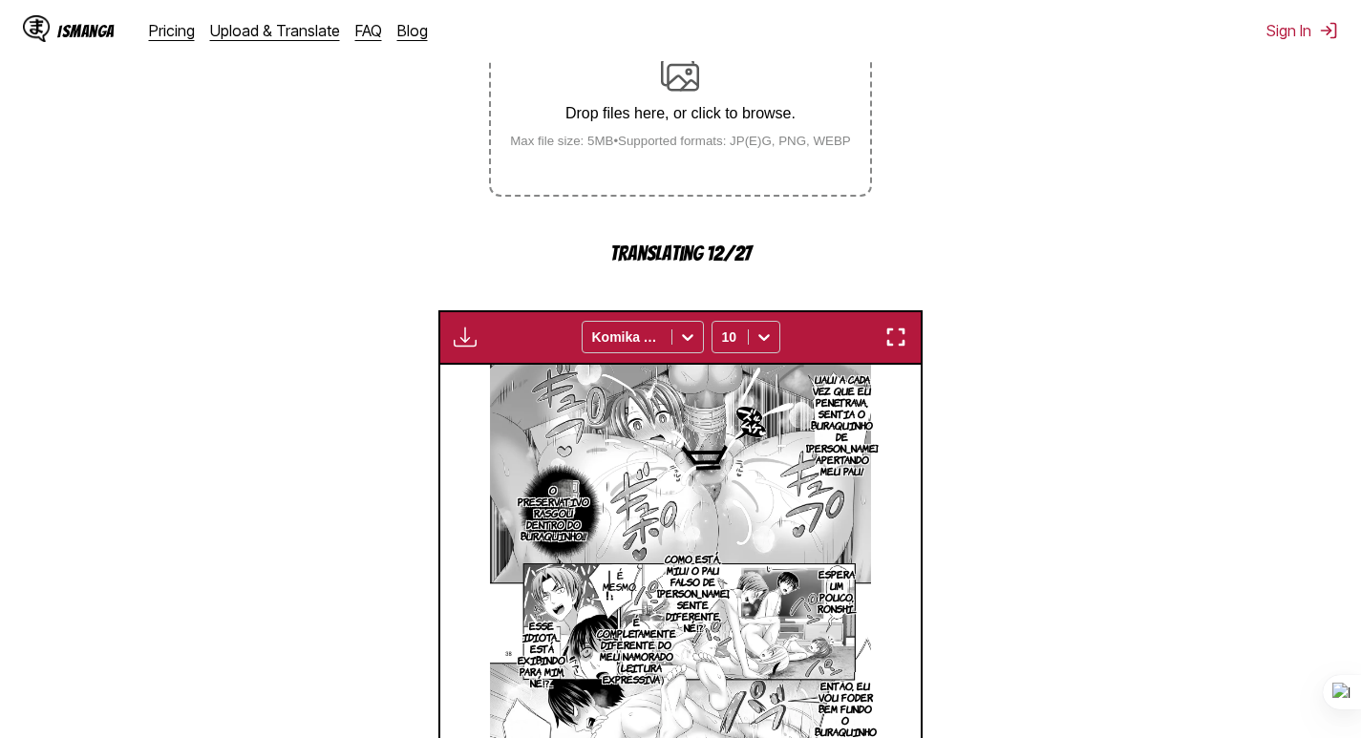
scroll to position [384, 0]
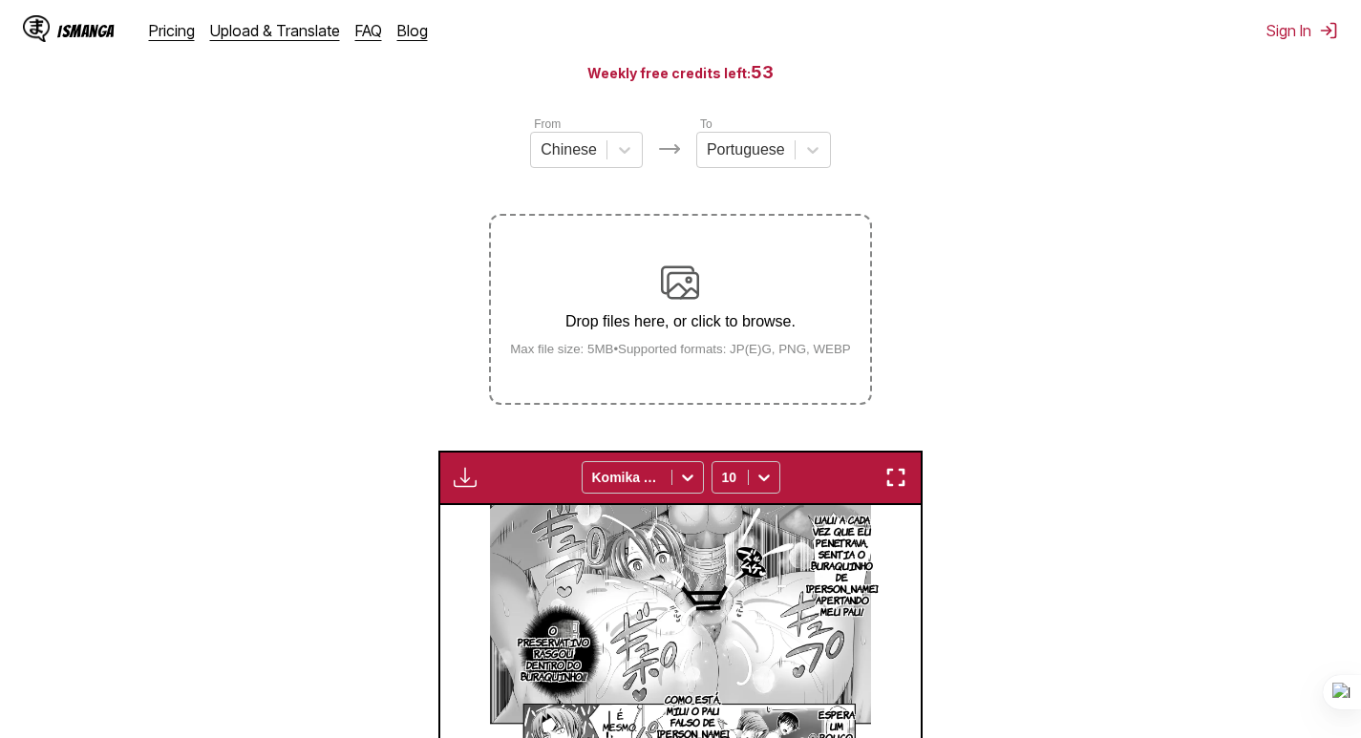
scroll to position [157, 0]
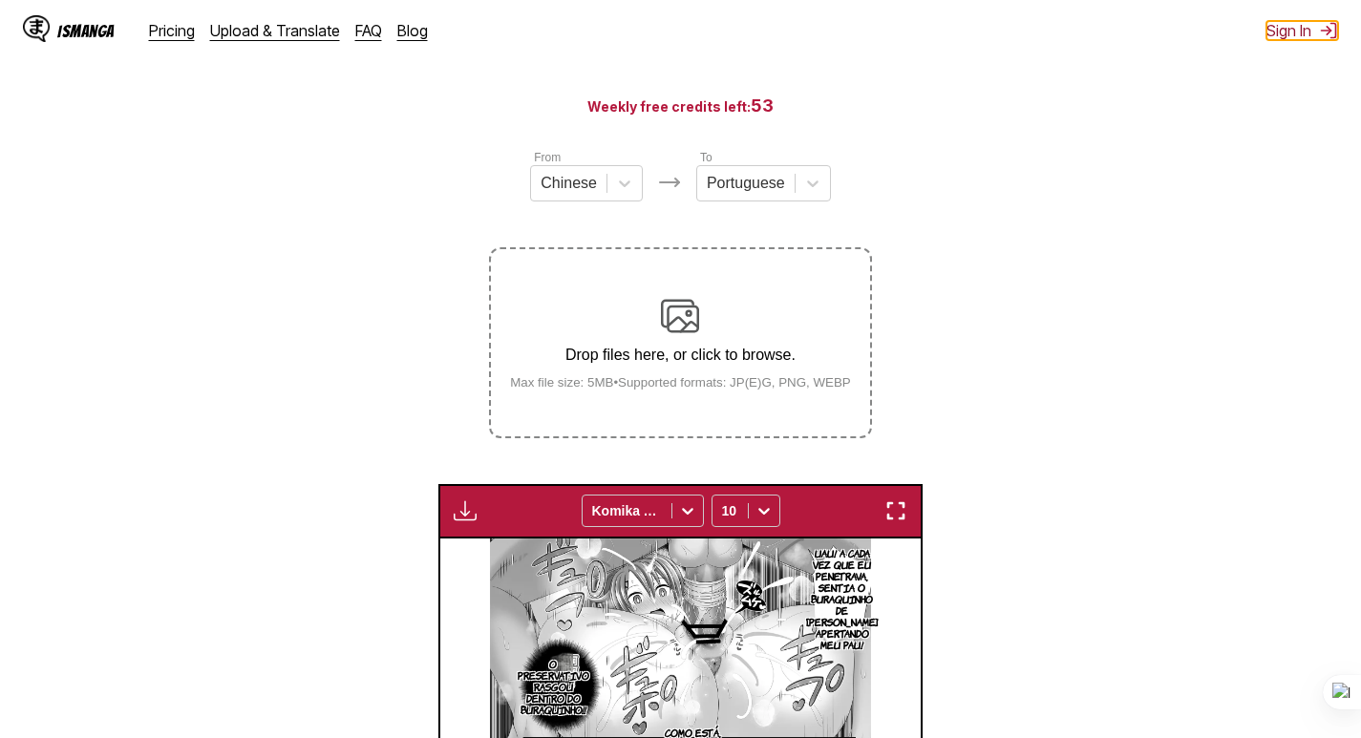
click at [1297, 37] on button "Sign In" at bounding box center [1302, 30] width 72 height 19
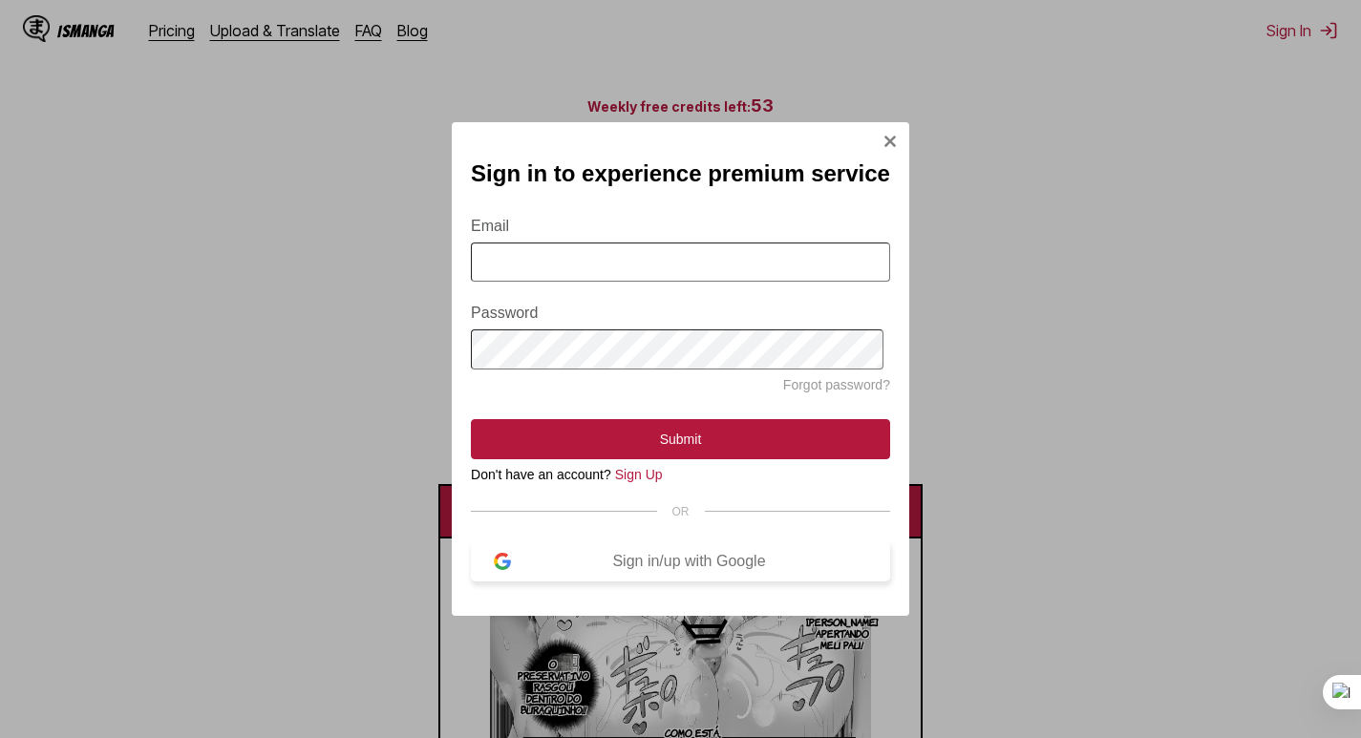
click at [694, 570] on div "Sign in/up with Google" at bounding box center [689, 561] width 356 height 17
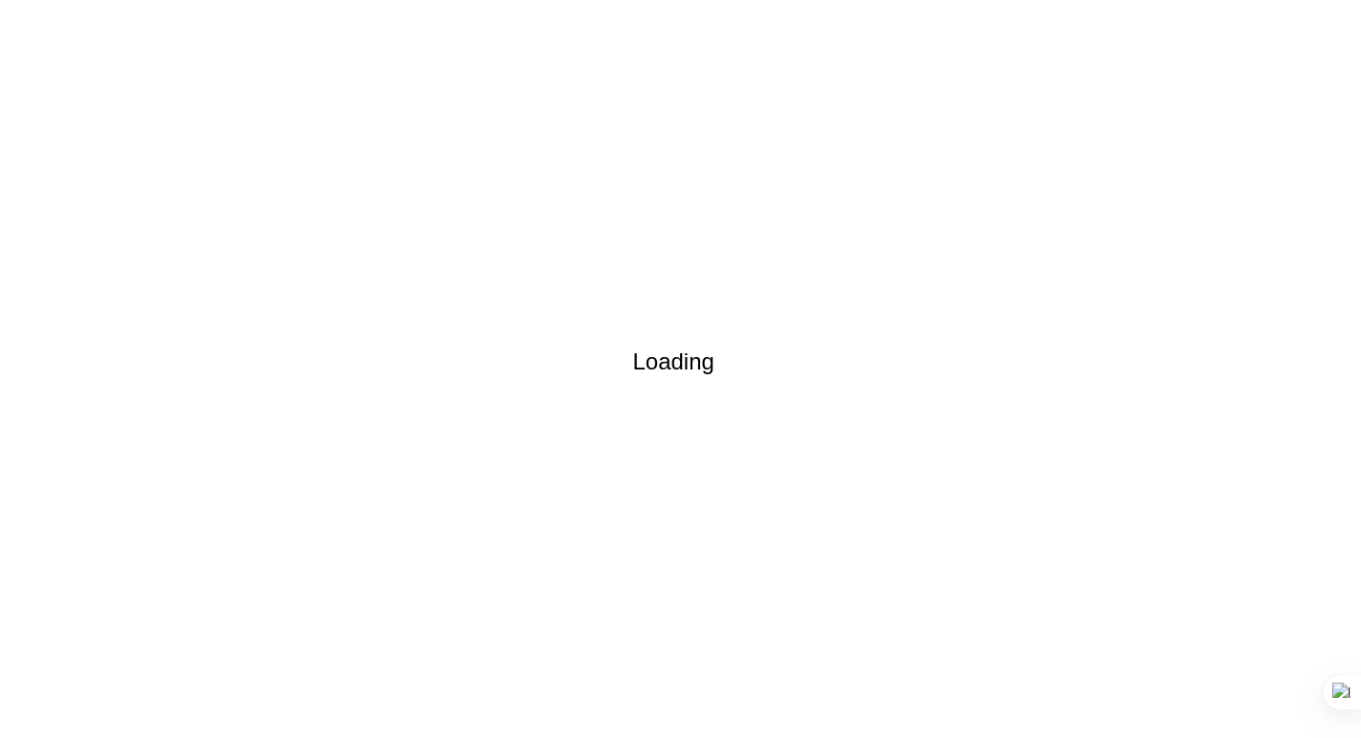
scroll to position [30, 0]
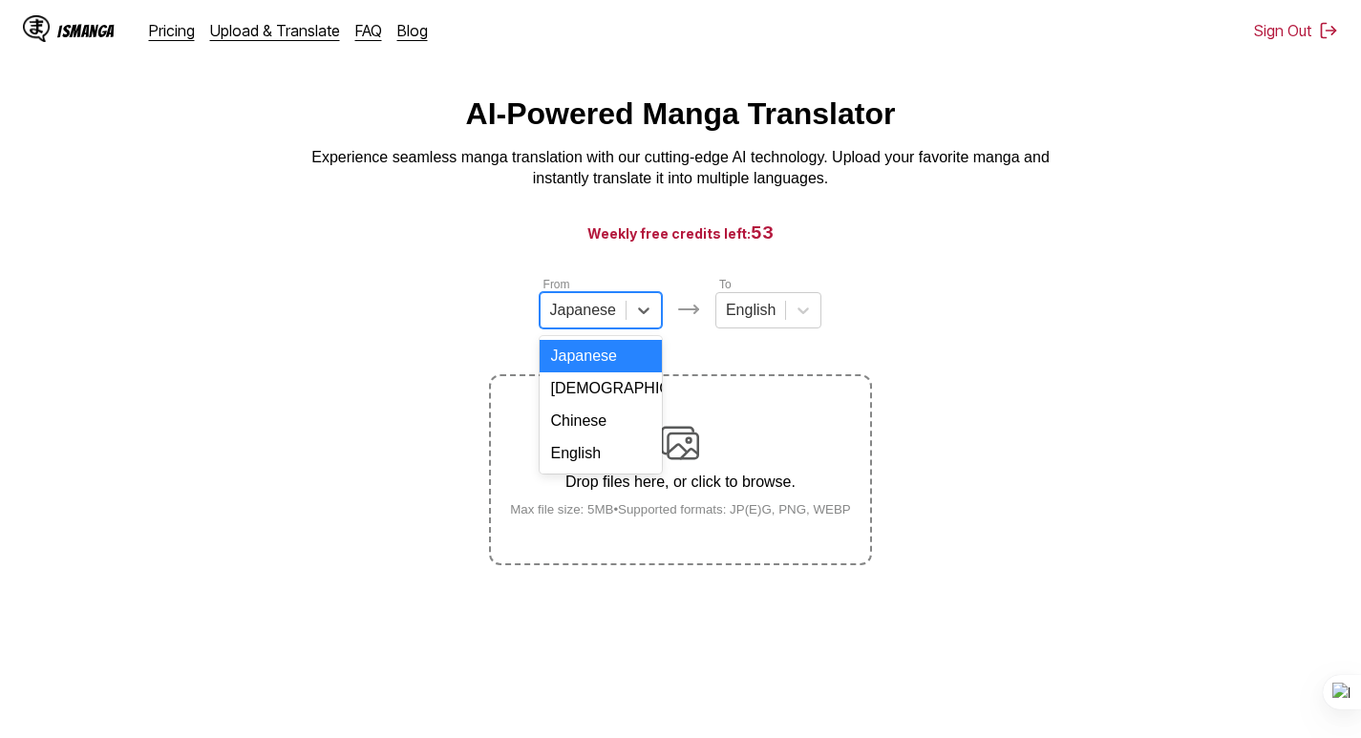
click at [612, 325] on div "Japanese" at bounding box center [583, 310] width 85 height 29
type input "*"
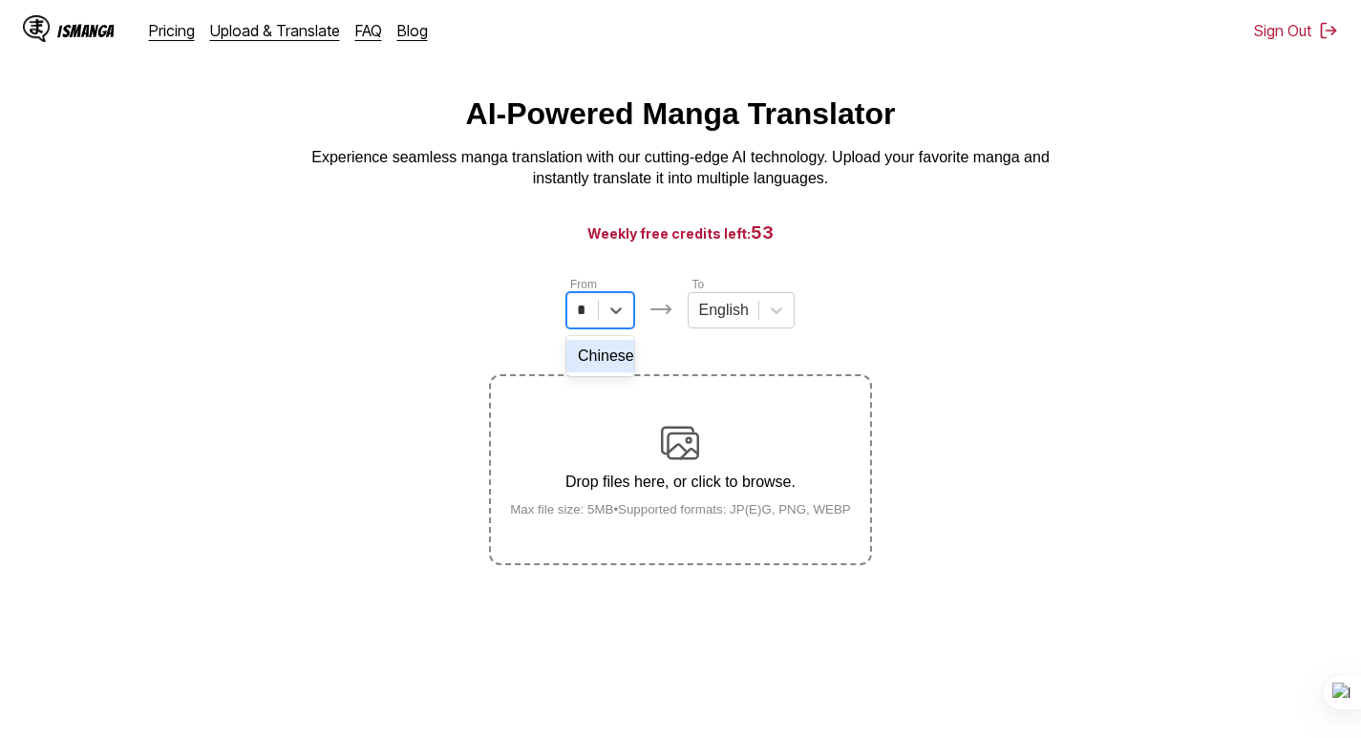
click at [612, 350] on div "Chinese" at bounding box center [600, 356] width 68 height 32
click at [767, 344] on div "From option Chinese, selected. Chinese To English Drop files here, or click to …" at bounding box center [680, 420] width 382 height 290
click at [750, 321] on div at bounding box center [746, 310] width 50 height 21
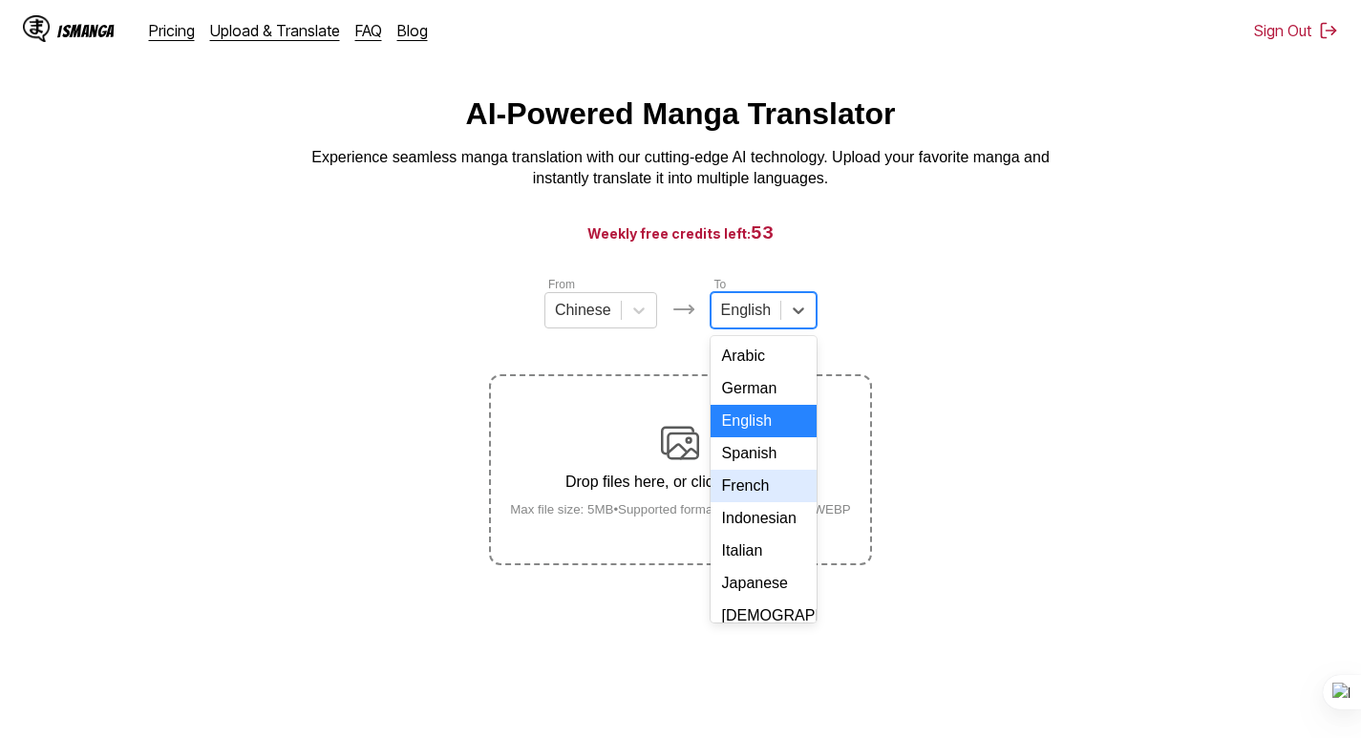
scroll to position [322, 0]
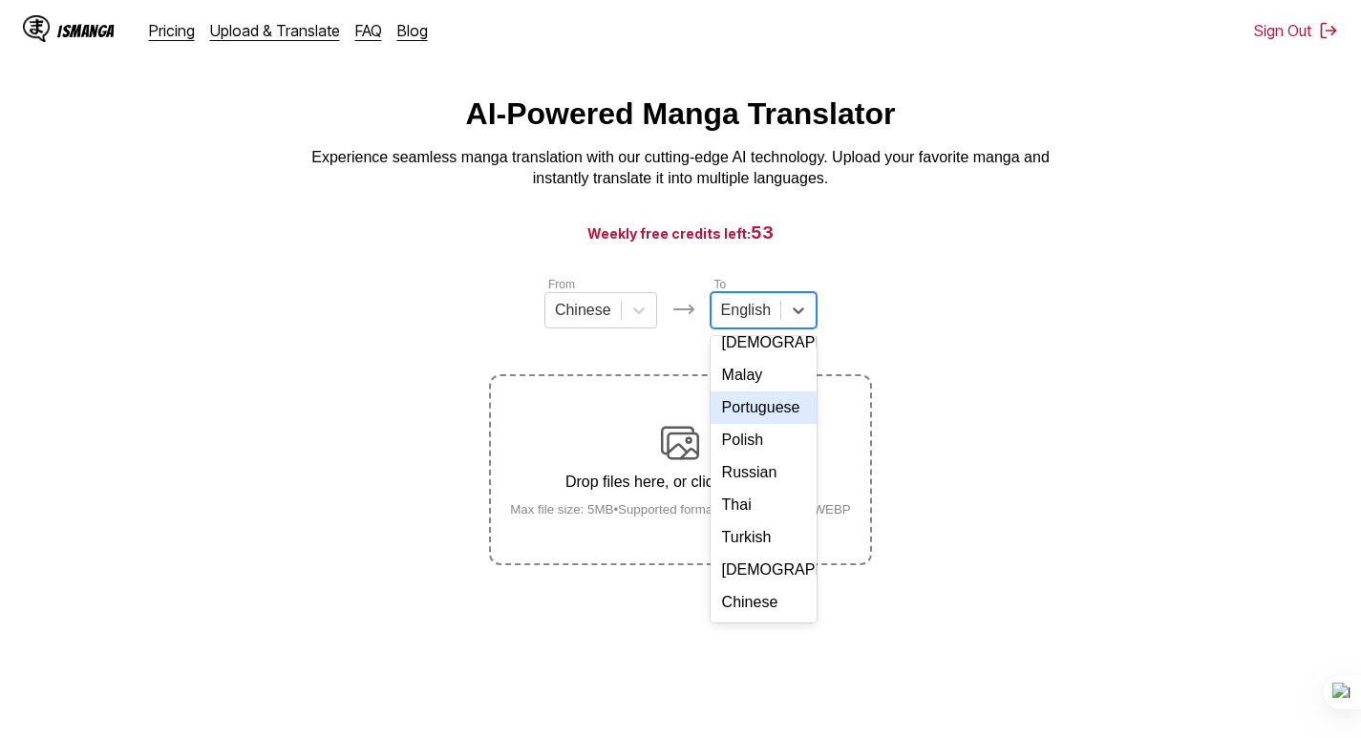
click at [767, 403] on div "Portuguese" at bounding box center [764, 408] width 106 height 32
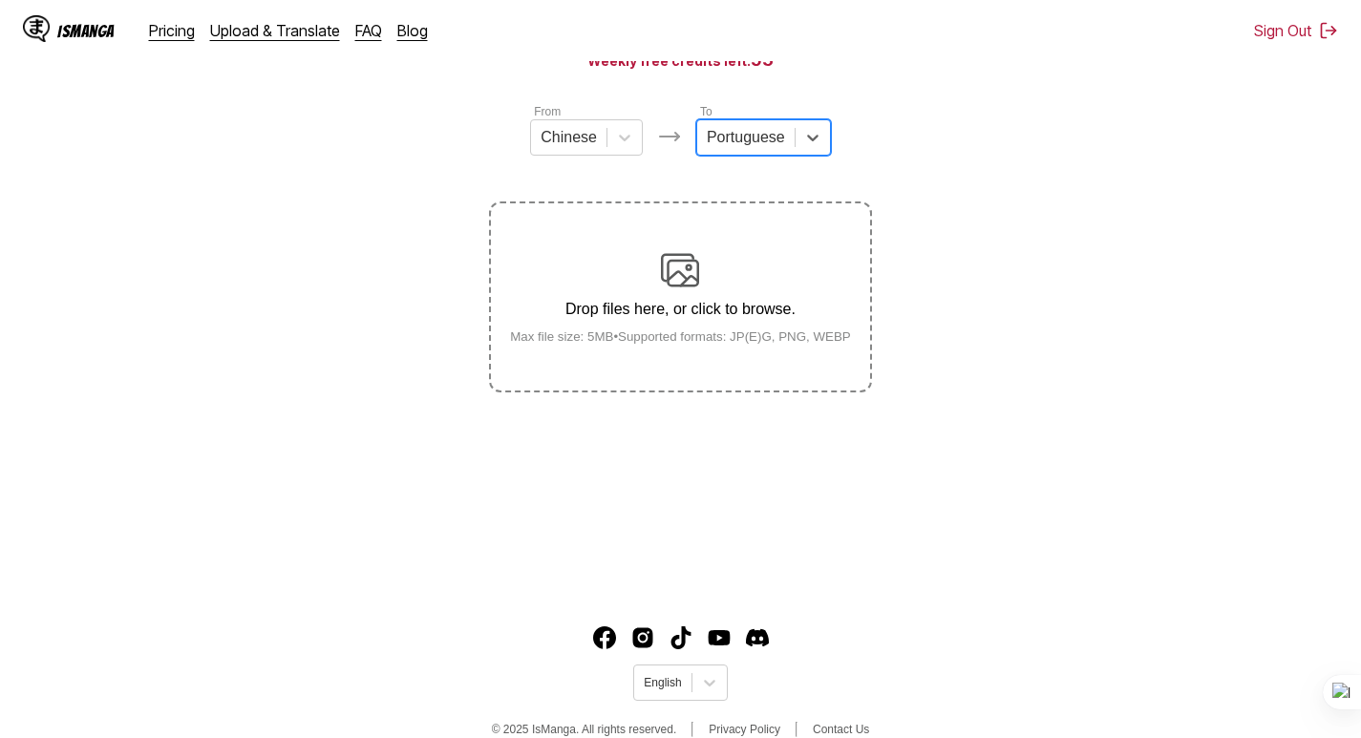
scroll to position [221, 0]
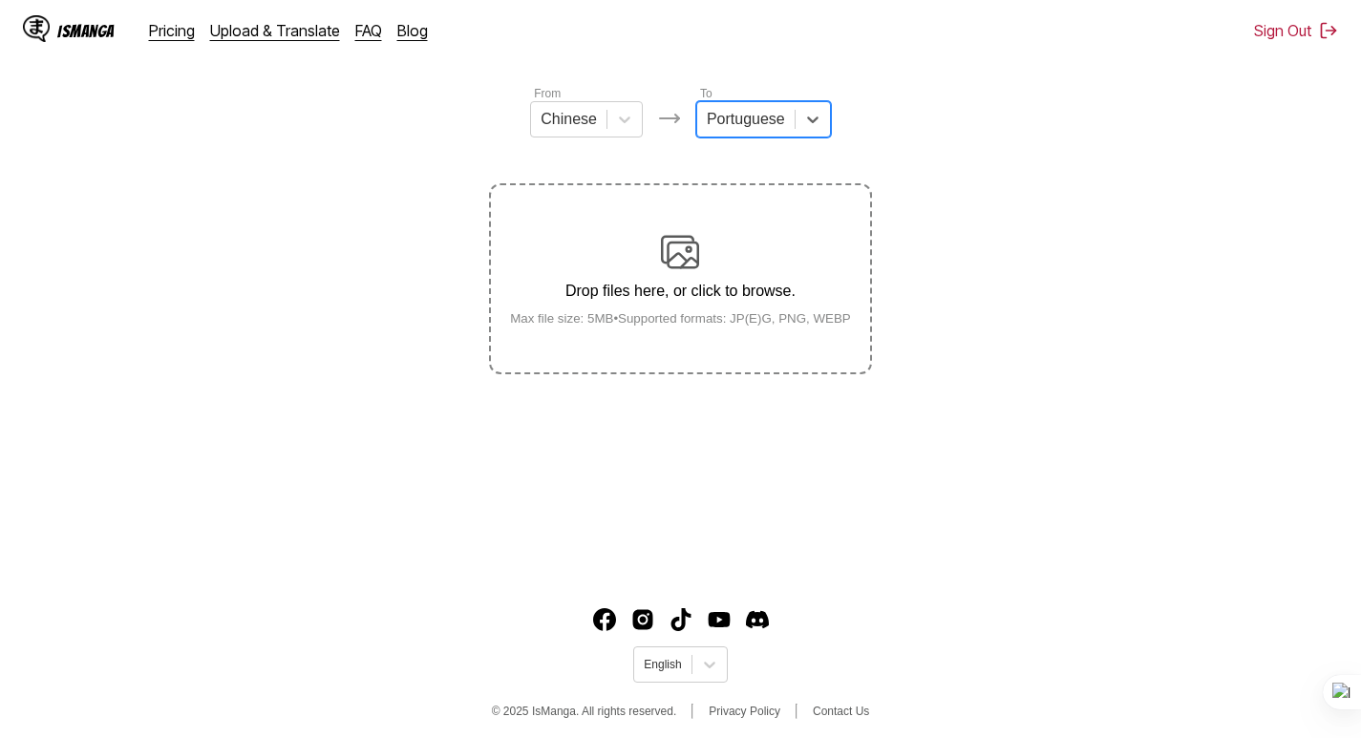
click at [698, 275] on div "Drop files here, or click to browse. Max file size: 5MB • Supported formats: JP…" at bounding box center [680, 279] width 371 height 93
click at [0, 0] on input "Drop files here, or click to browse. Max file size: 5MB • Supported formats: JP…" at bounding box center [0, 0] width 0 height 0
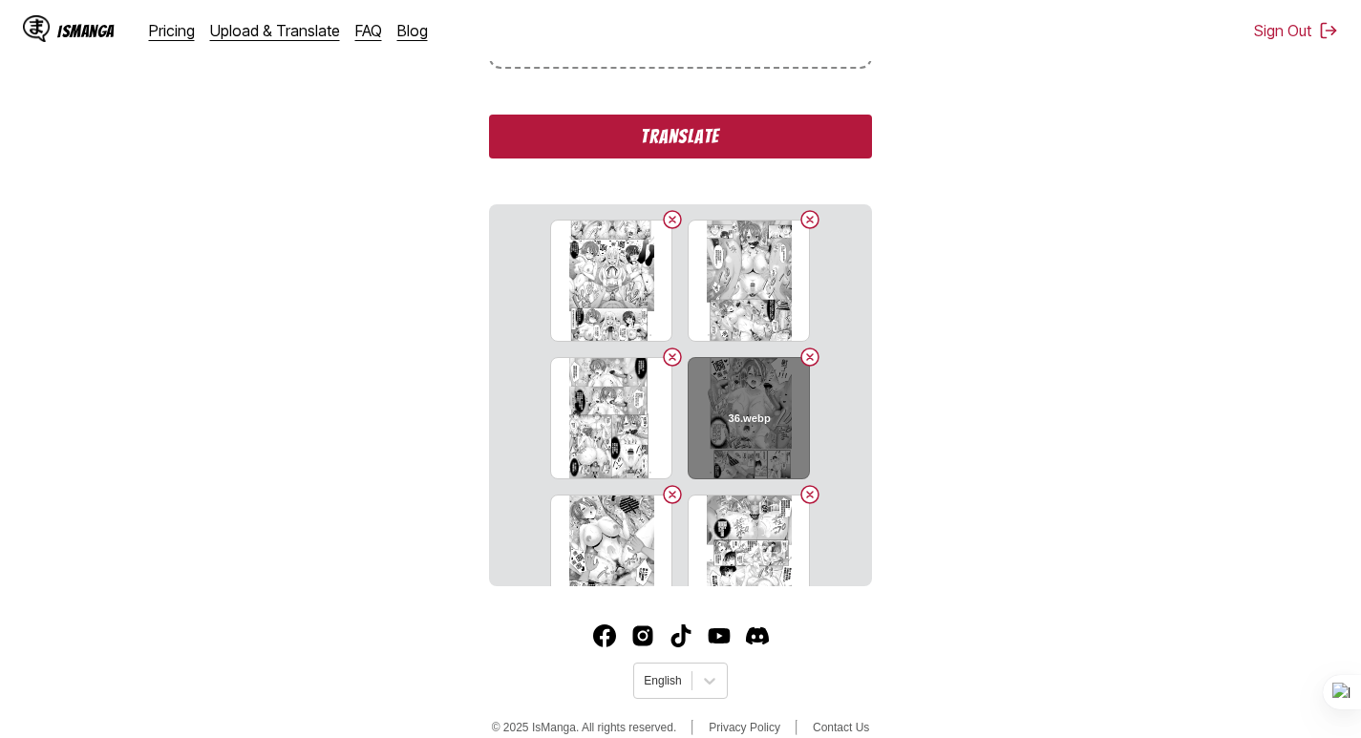
scroll to position [555, 0]
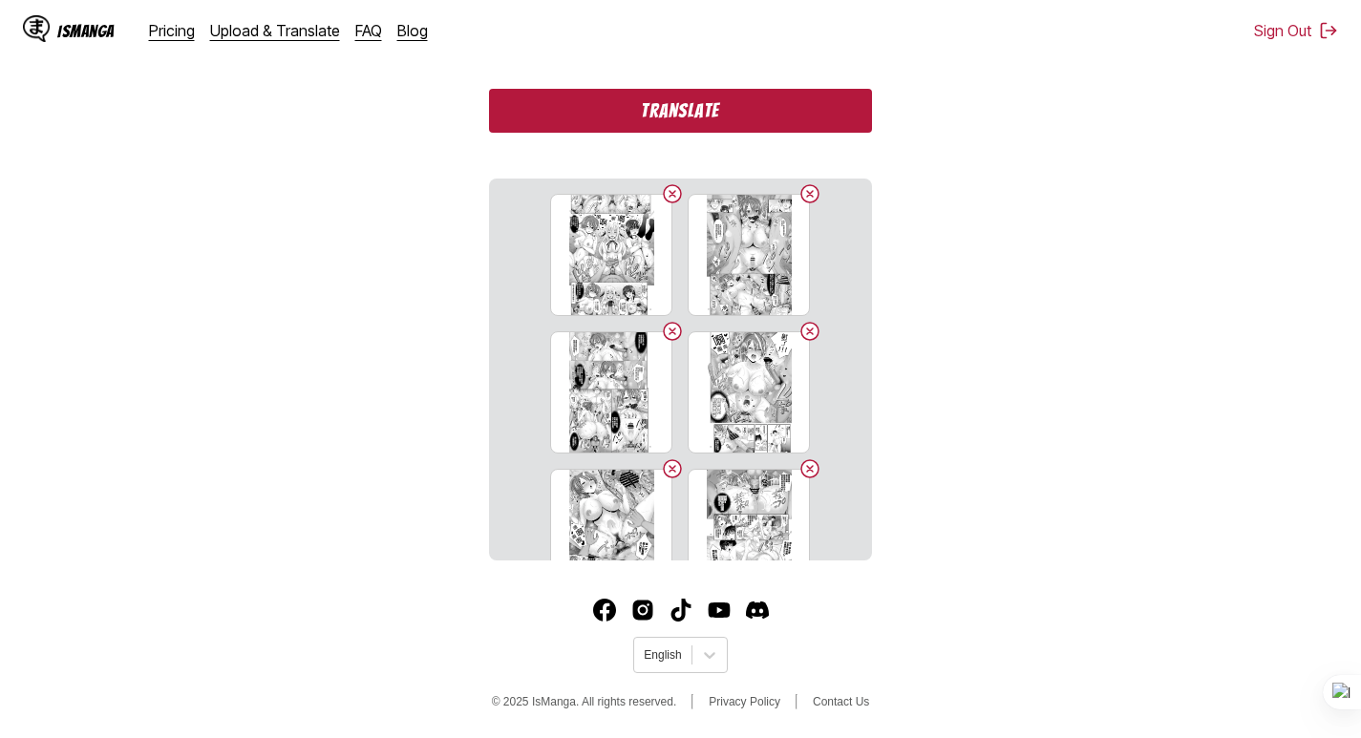
click at [739, 109] on button "Translate" at bounding box center [680, 111] width 382 height 44
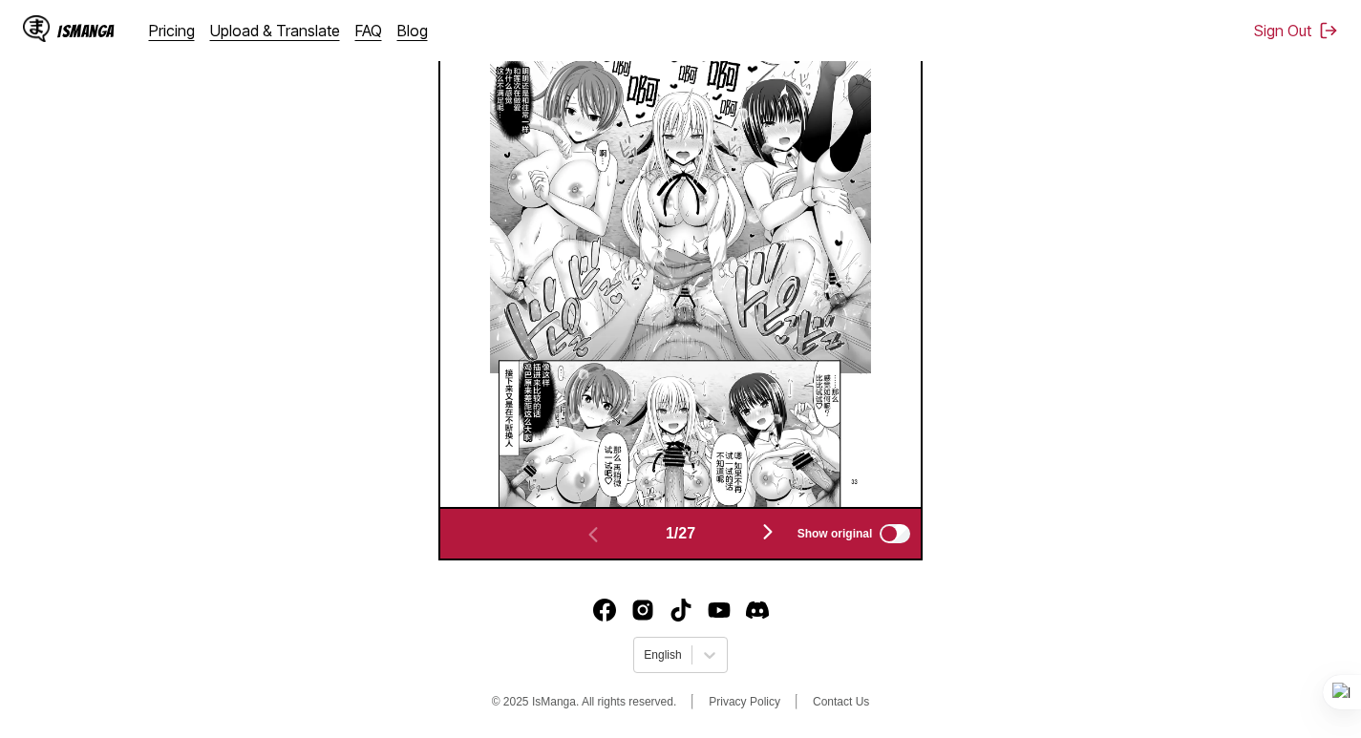
scroll to position [606, 0]
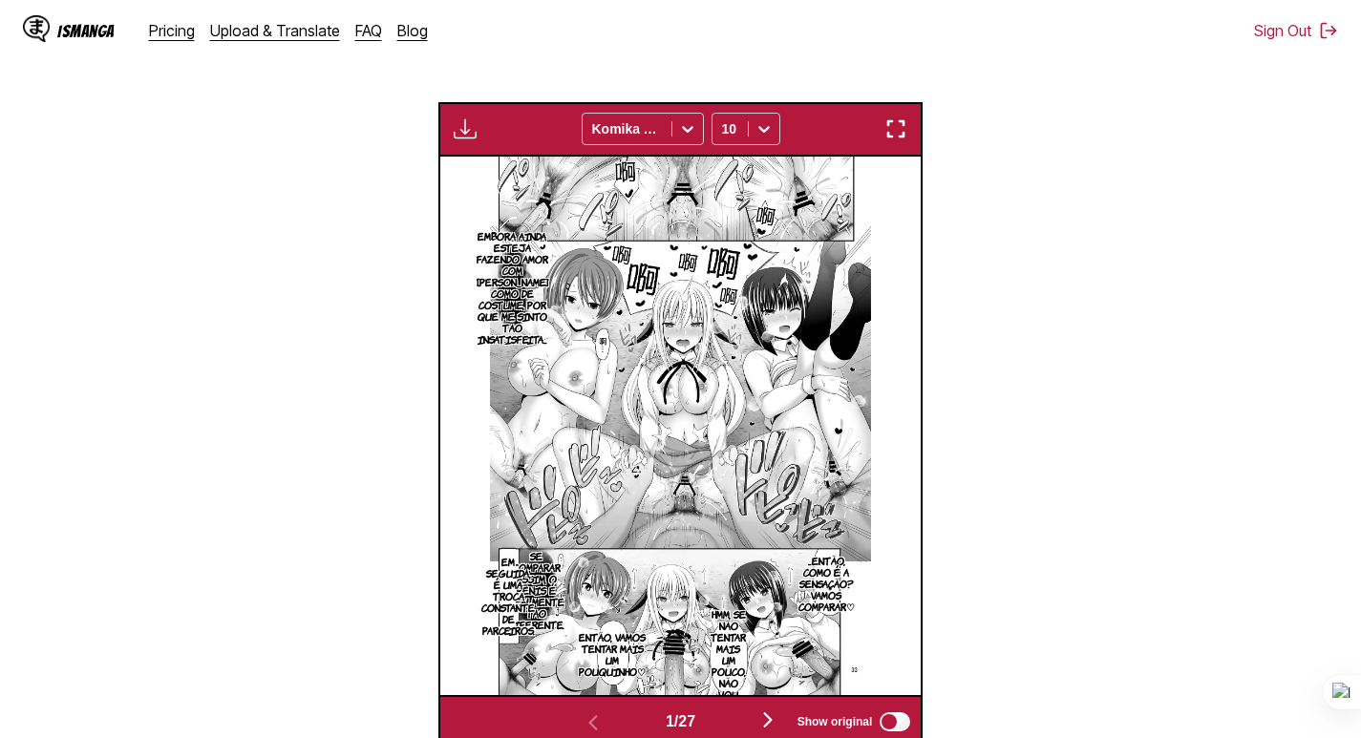
click at [884, 130] on img "button" at bounding box center [895, 128] width 23 height 23
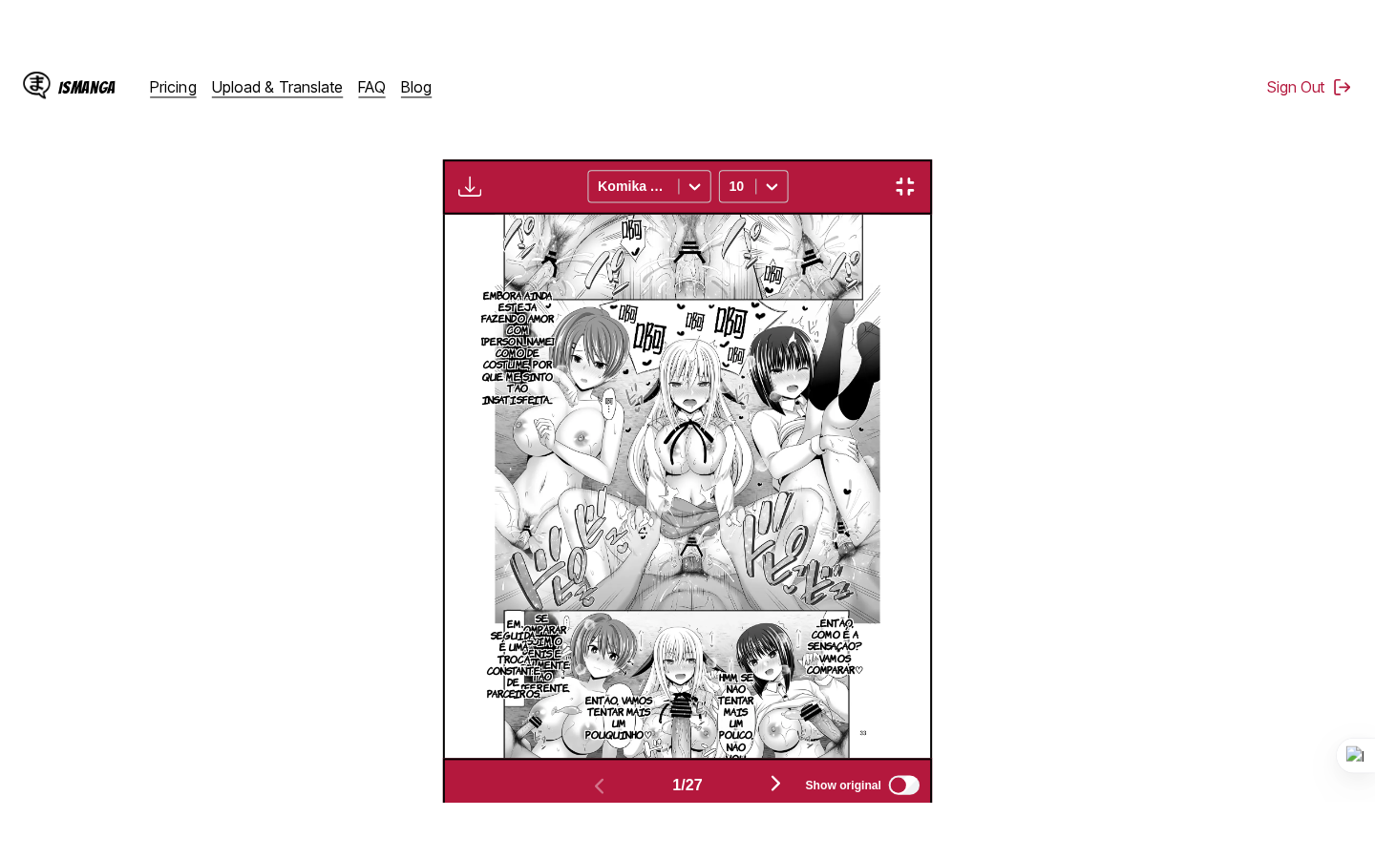
scroll to position [218, 0]
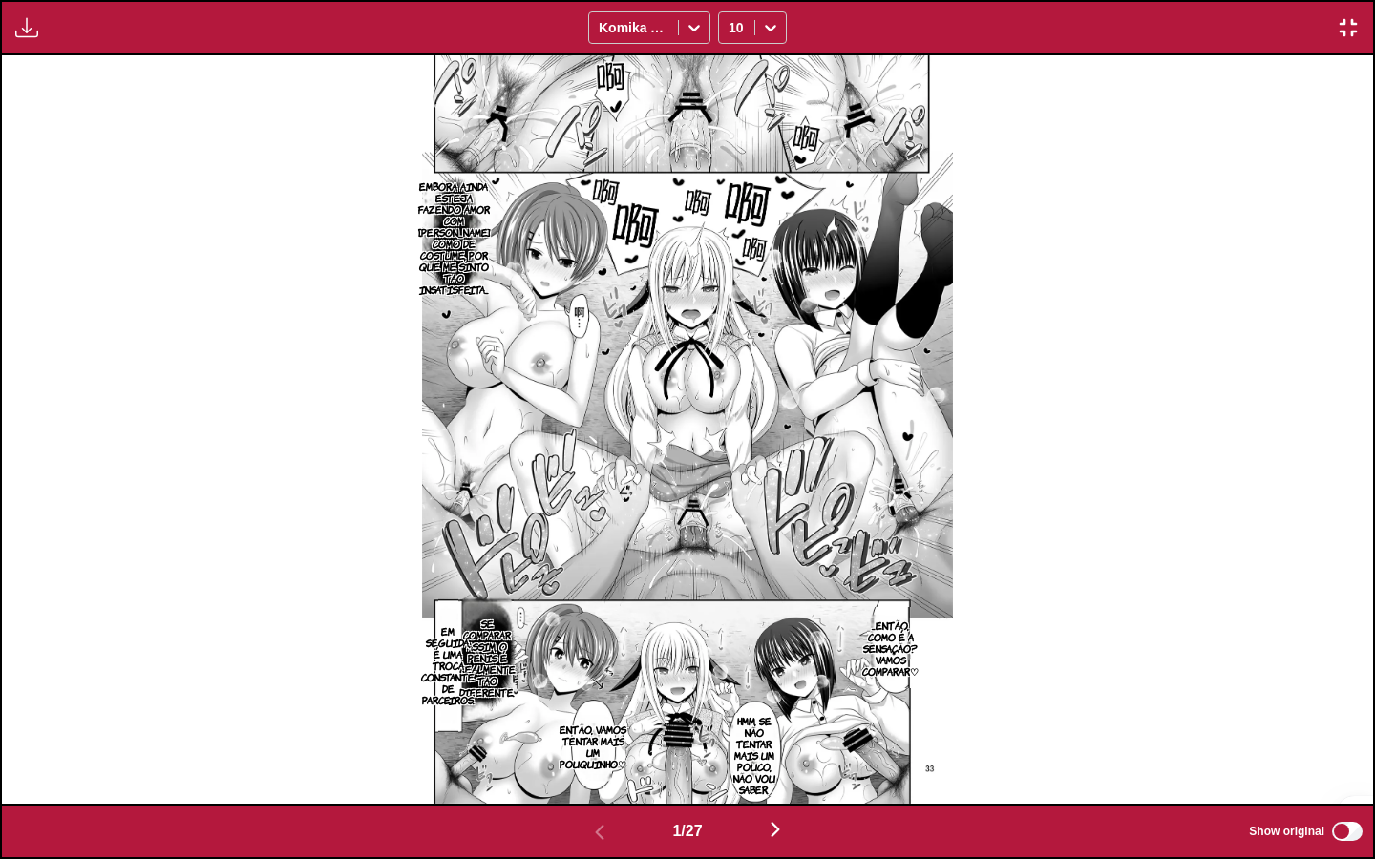
click at [771, 737] on img "button" at bounding box center [775, 829] width 23 height 23
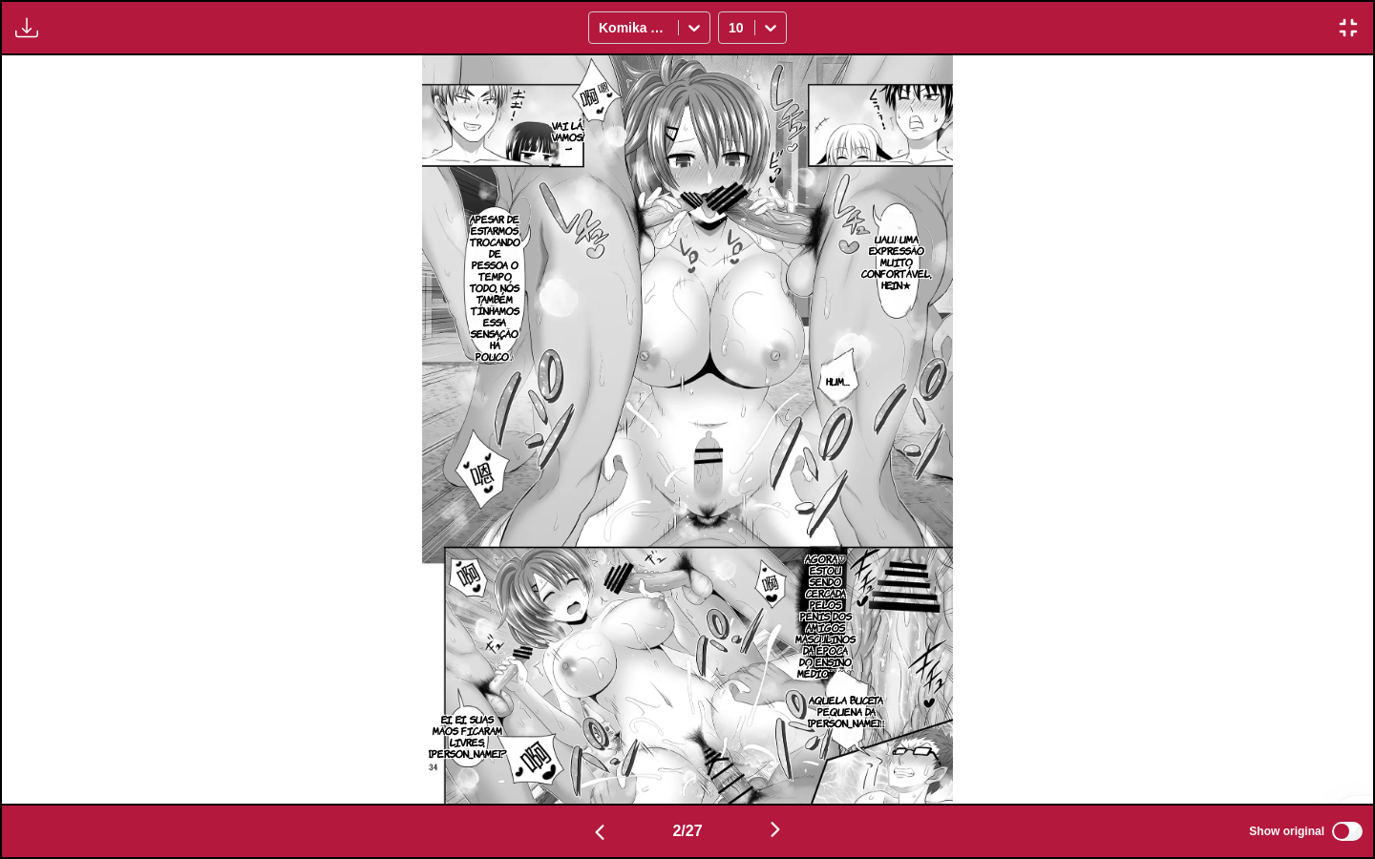
click at [771, 737] on img "button" at bounding box center [775, 829] width 23 height 23
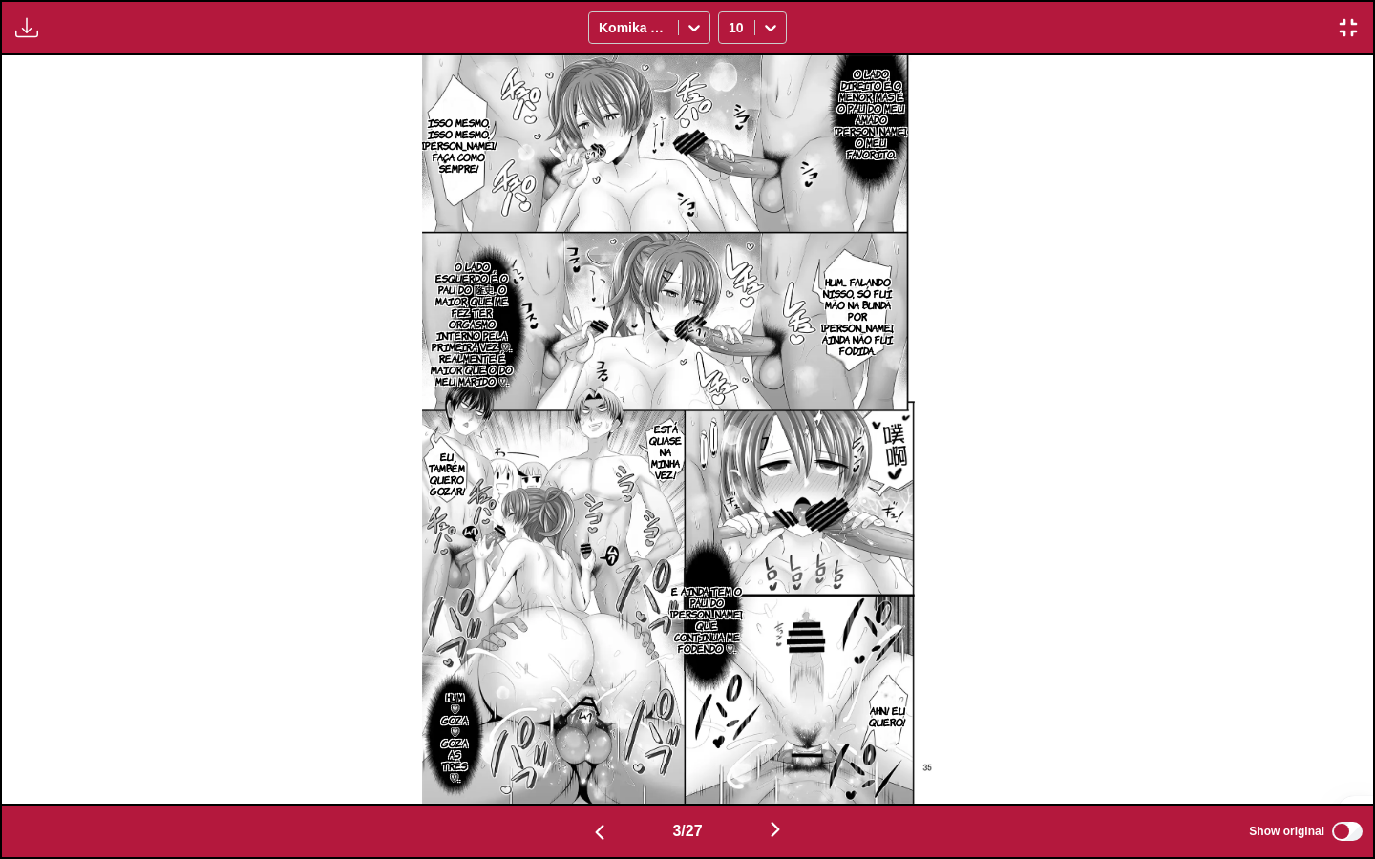
click at [771, 737] on img "button" at bounding box center [775, 829] width 23 height 23
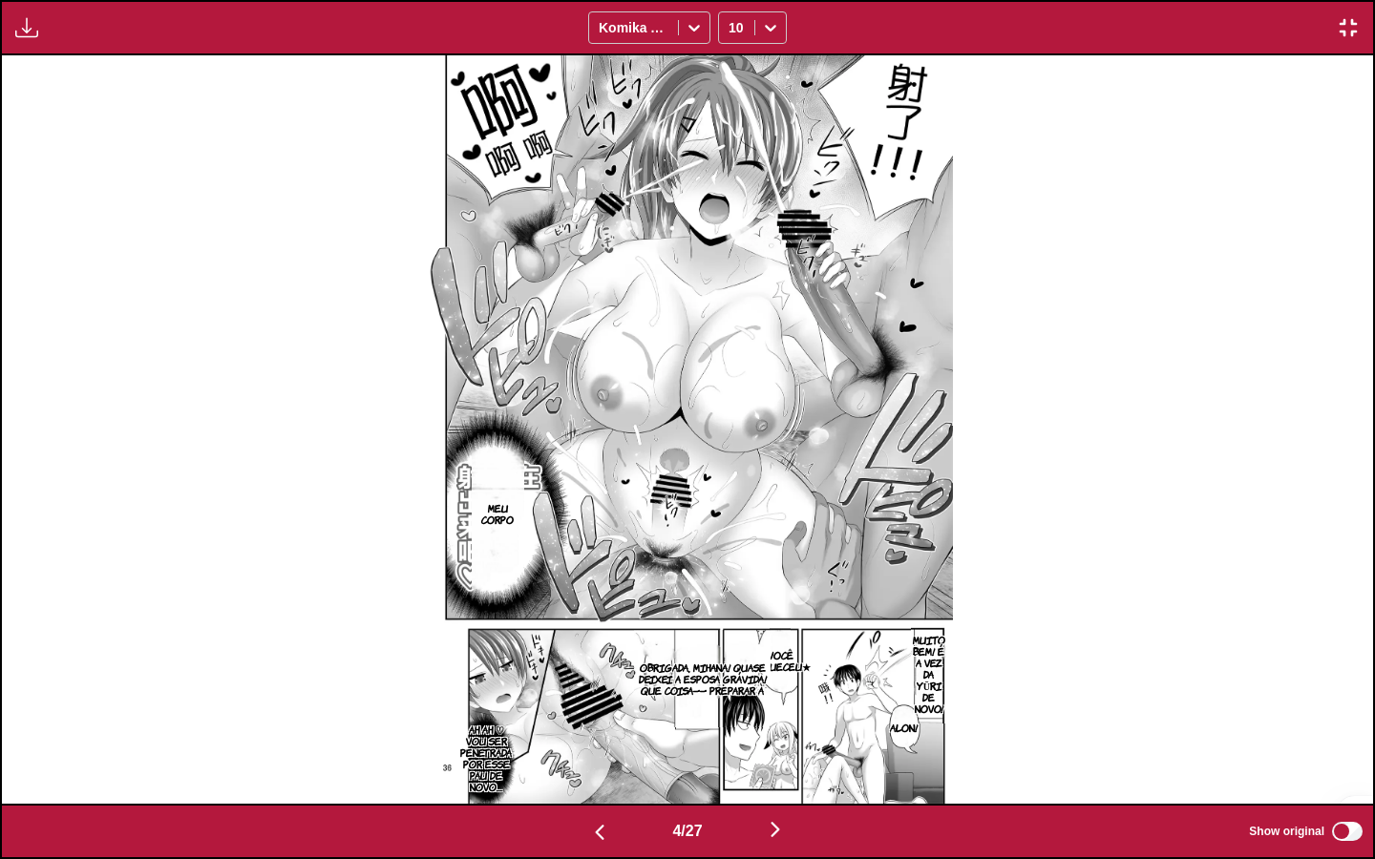
click at [771, 737] on img "button" at bounding box center [775, 829] width 23 height 23
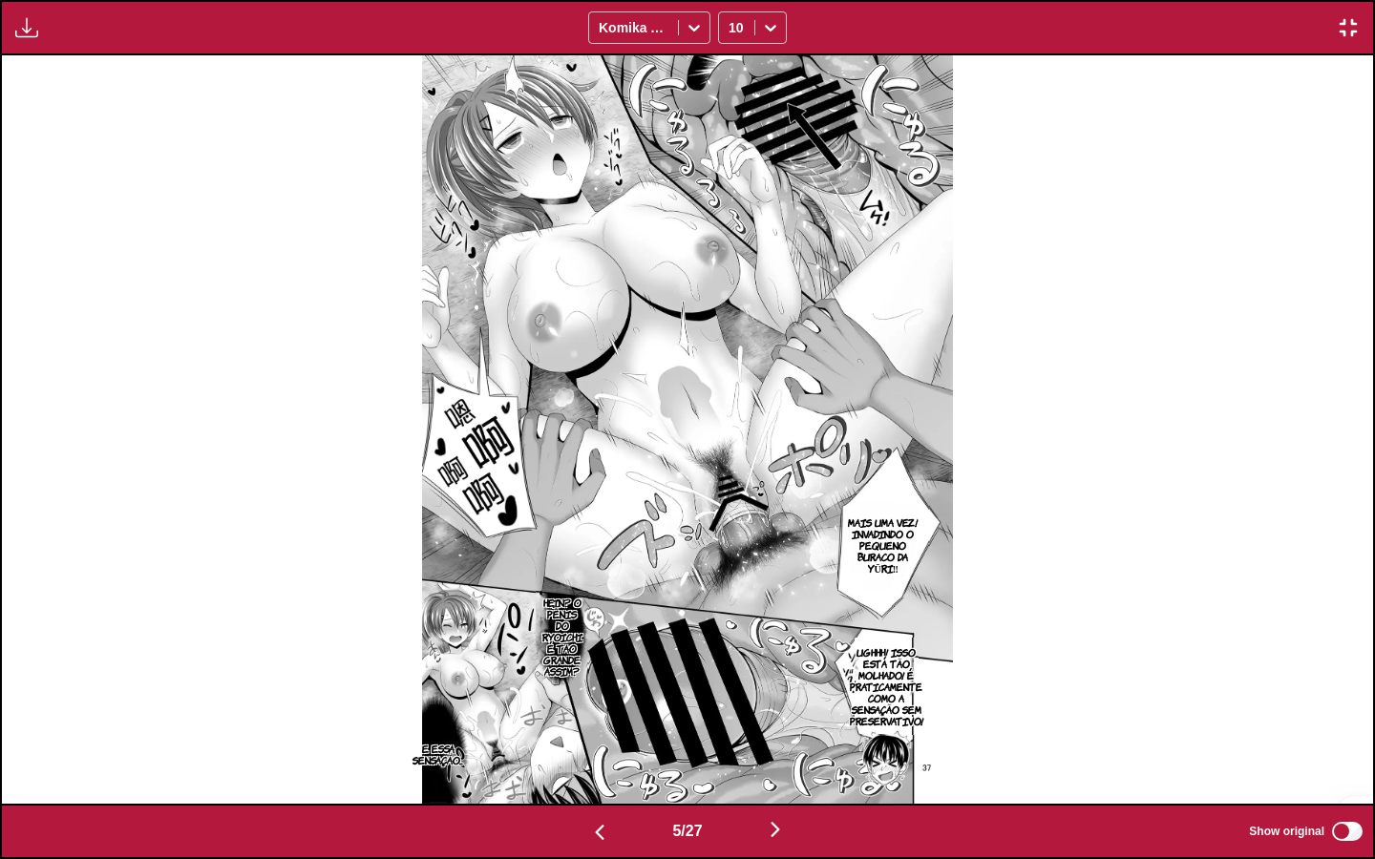
click at [771, 737] on img "button" at bounding box center [775, 829] width 23 height 23
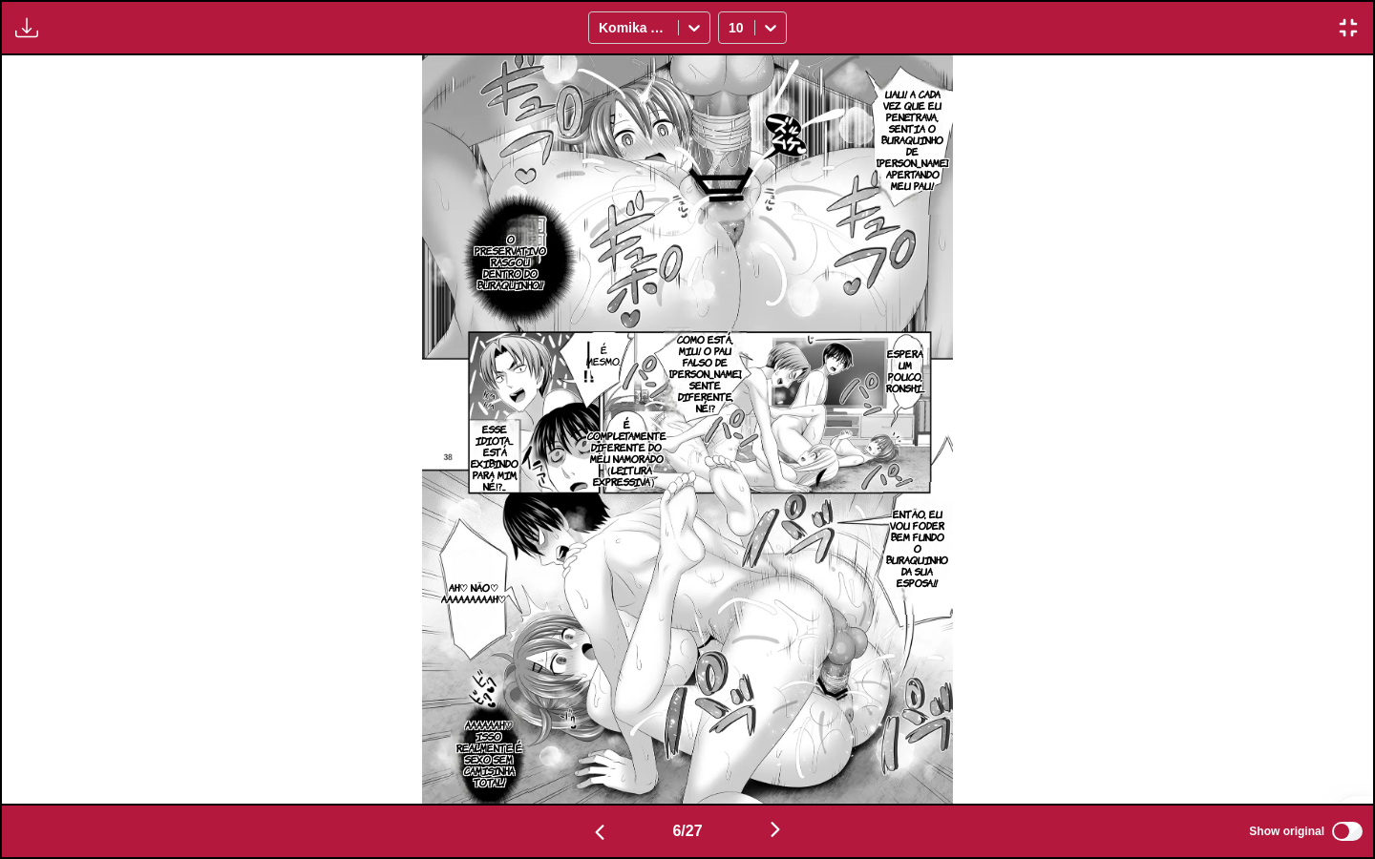
click at [771, 737] on img "button" at bounding box center [775, 829] width 23 height 23
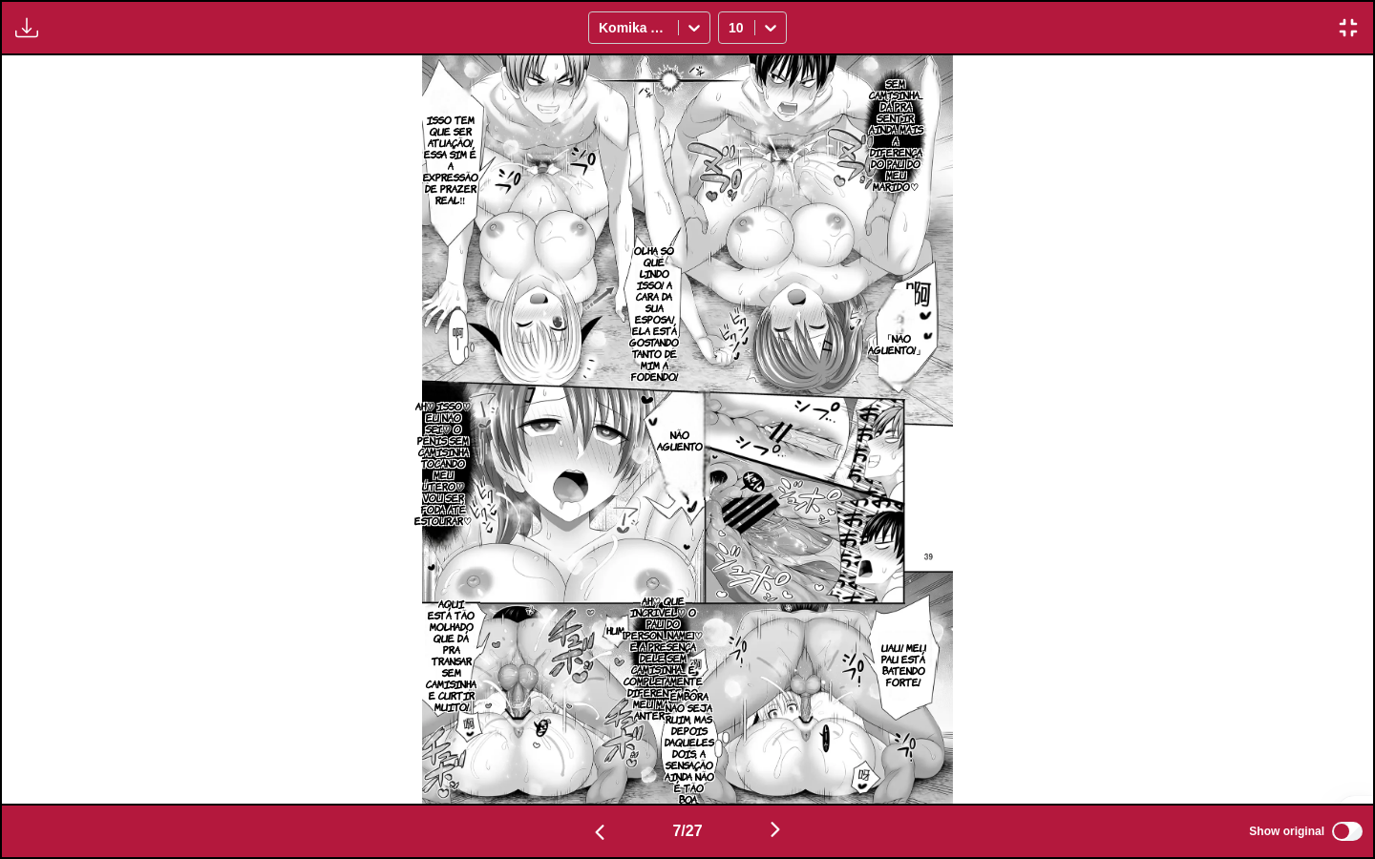
click at [771, 737] on img "button" at bounding box center [775, 829] width 23 height 23
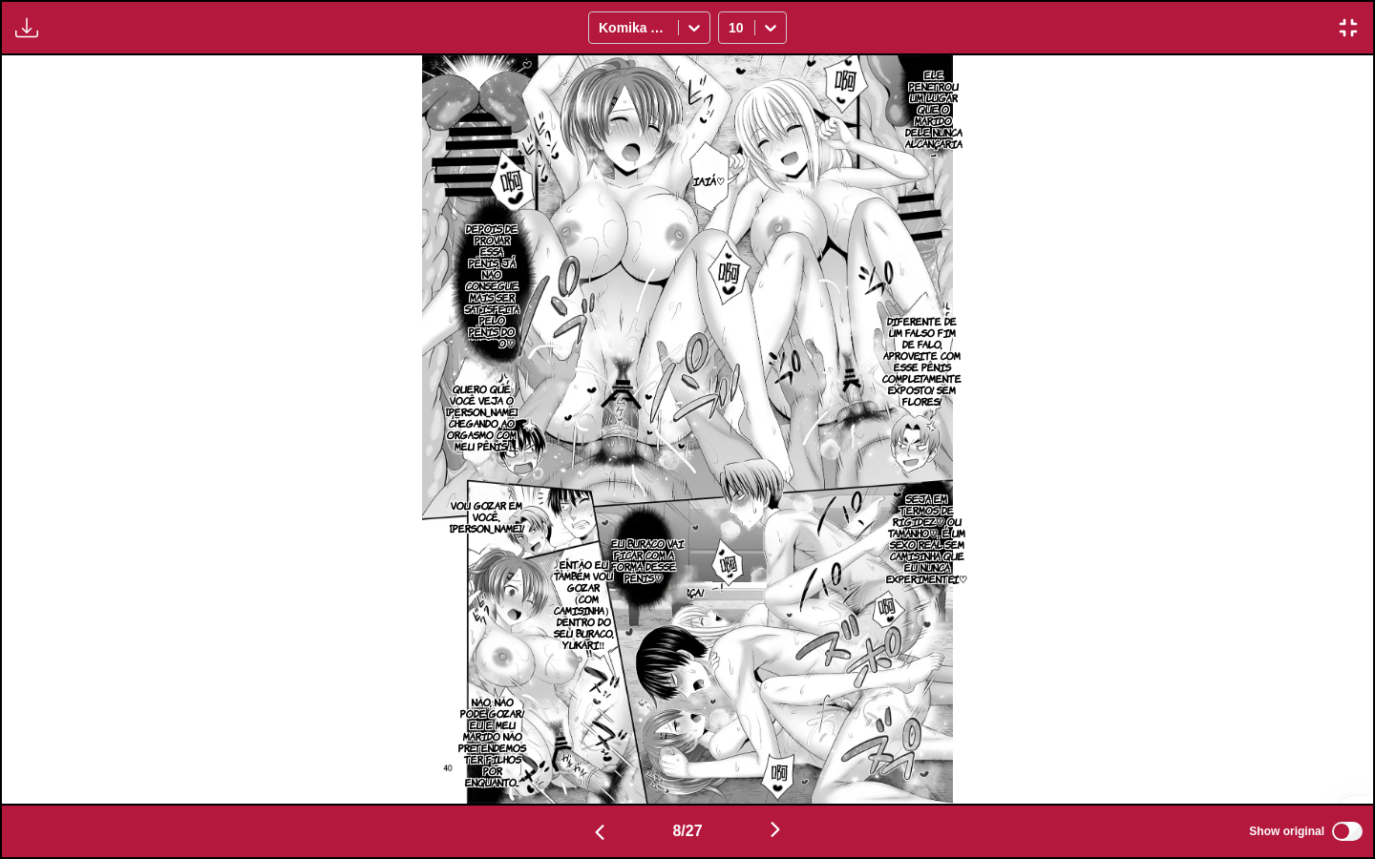
click at [771, 737] on img "button" at bounding box center [775, 829] width 23 height 23
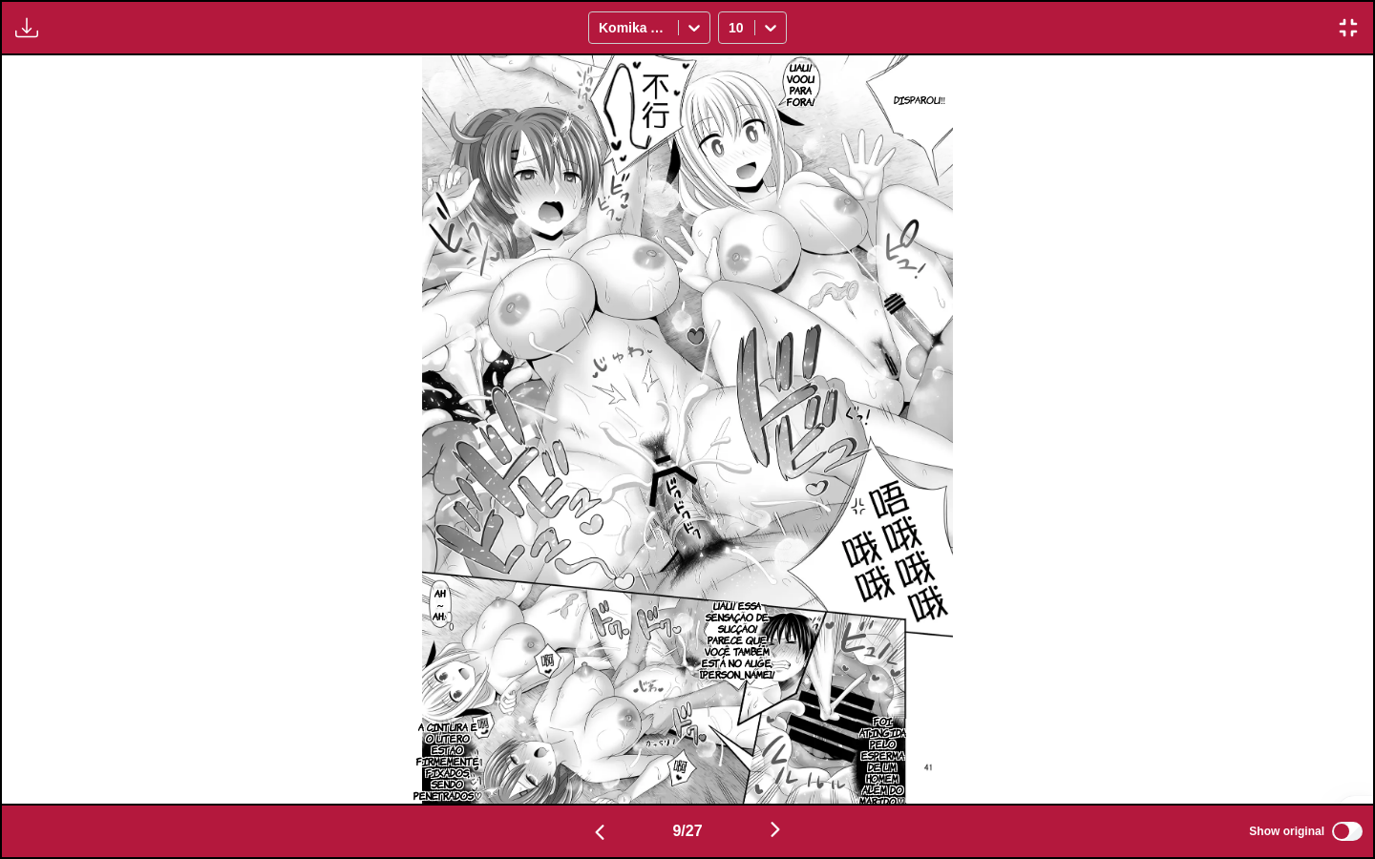
click at [771, 737] on img "button" at bounding box center [775, 829] width 23 height 23
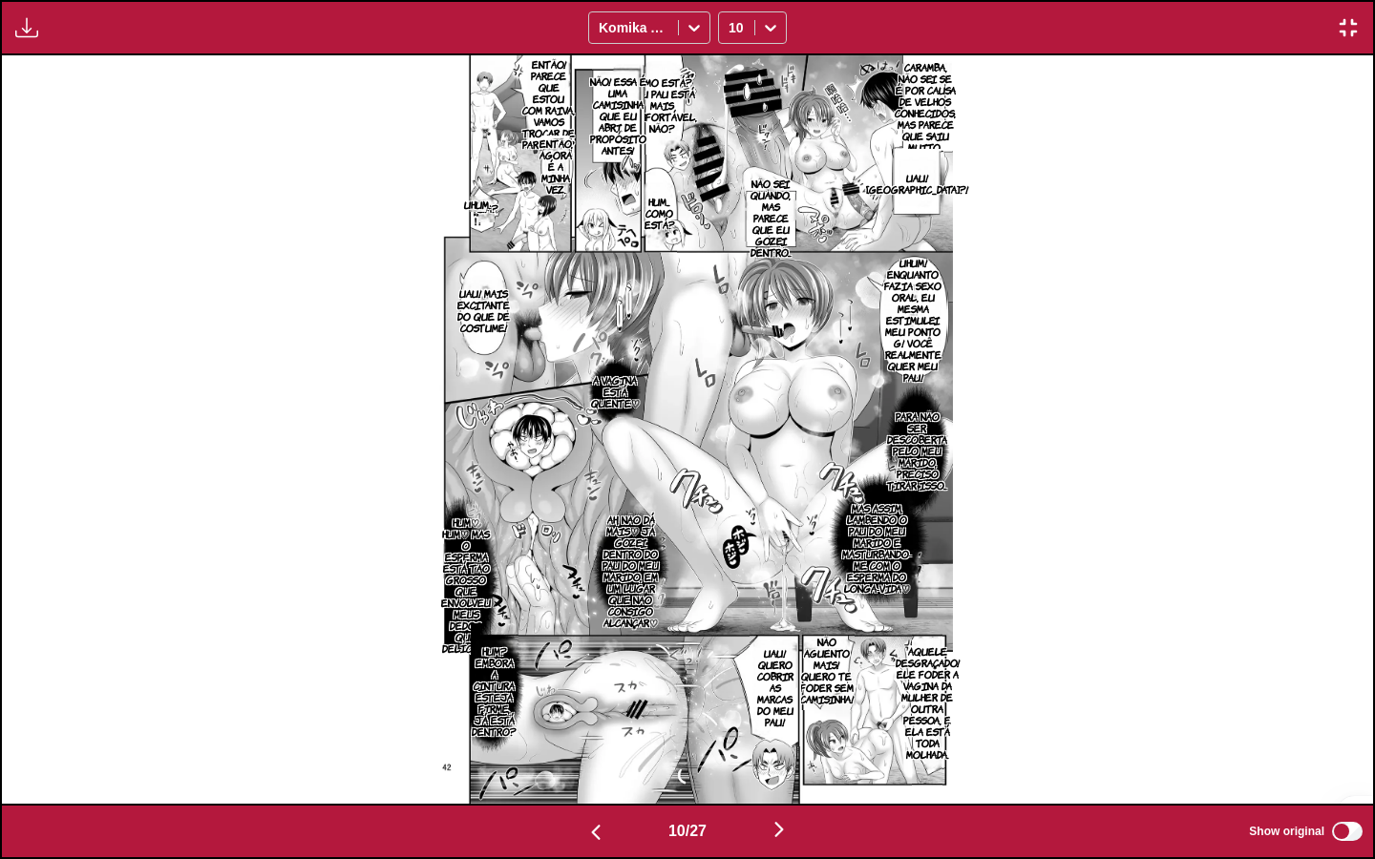
click at [43, 32] on button "button" at bounding box center [27, 27] width 34 height 25
click at [106, 93] on button "Download All" at bounding box center [78, 92] width 122 height 46
click at [1347, 32] on img "button" at bounding box center [1348, 27] width 23 height 23
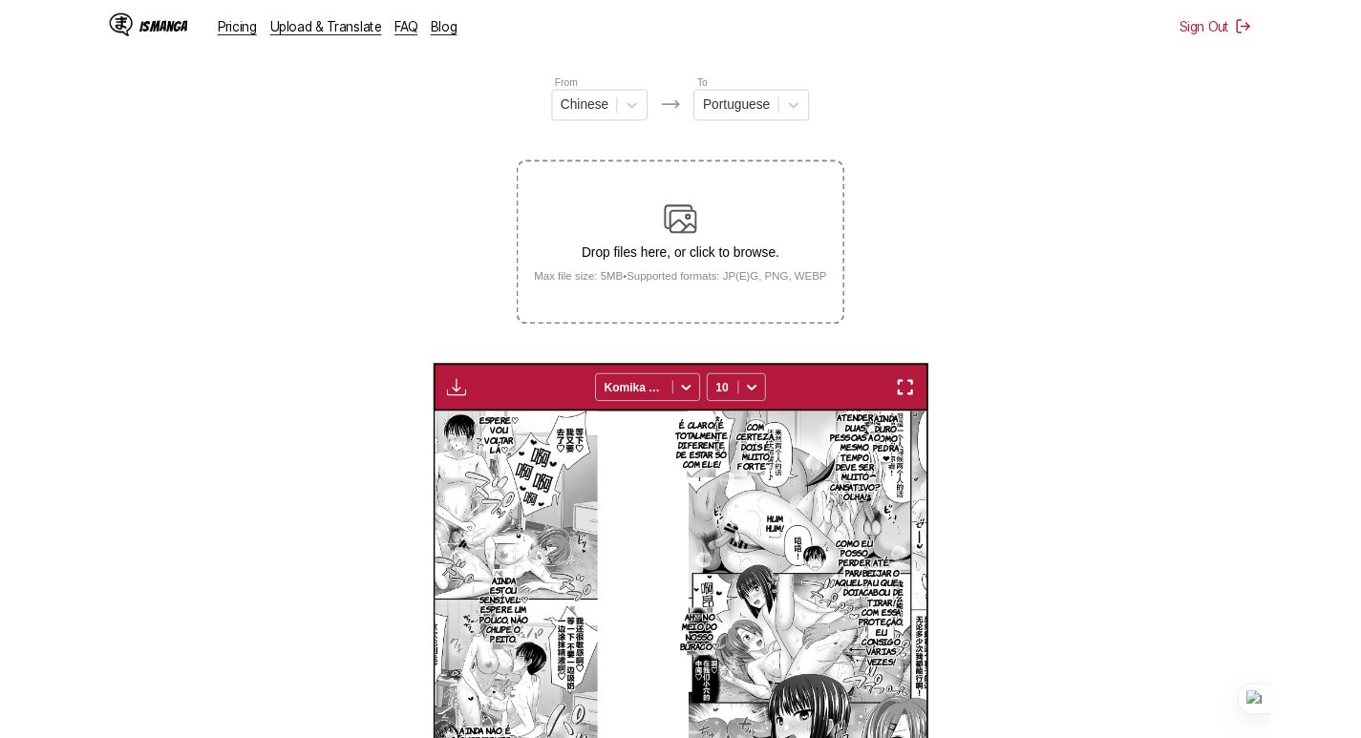
scroll to position [0, 4330]
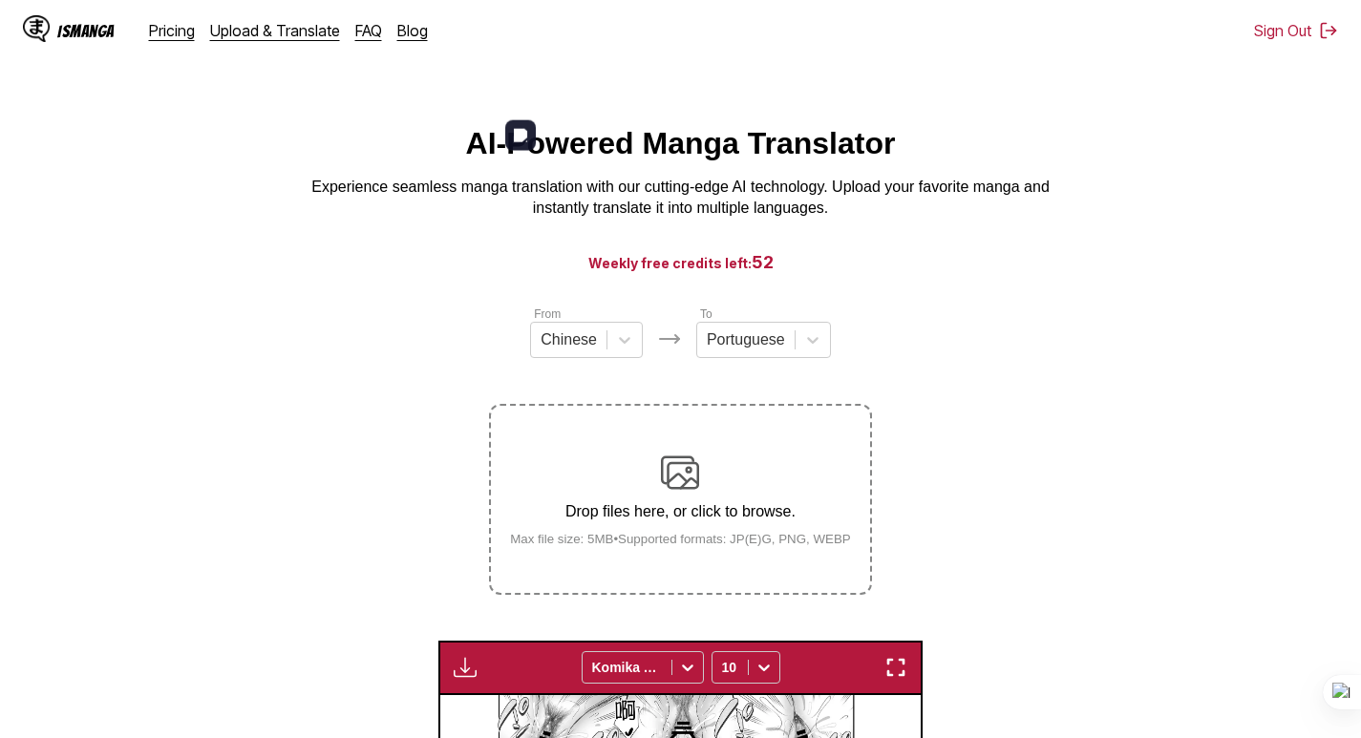
scroll to position [593, 0]
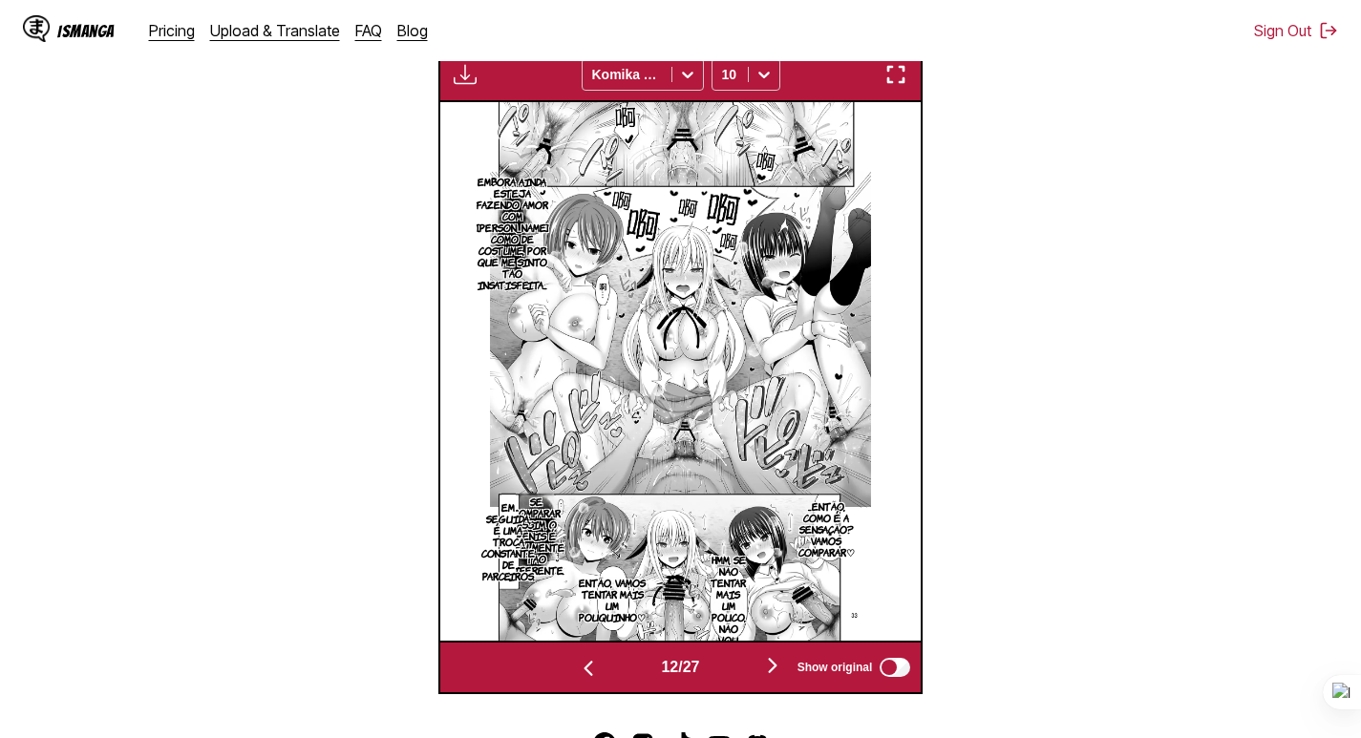
click at [584, 668] on img "button" at bounding box center [588, 668] width 23 height 23
click at [899, 81] on img "button" at bounding box center [895, 74] width 23 height 23
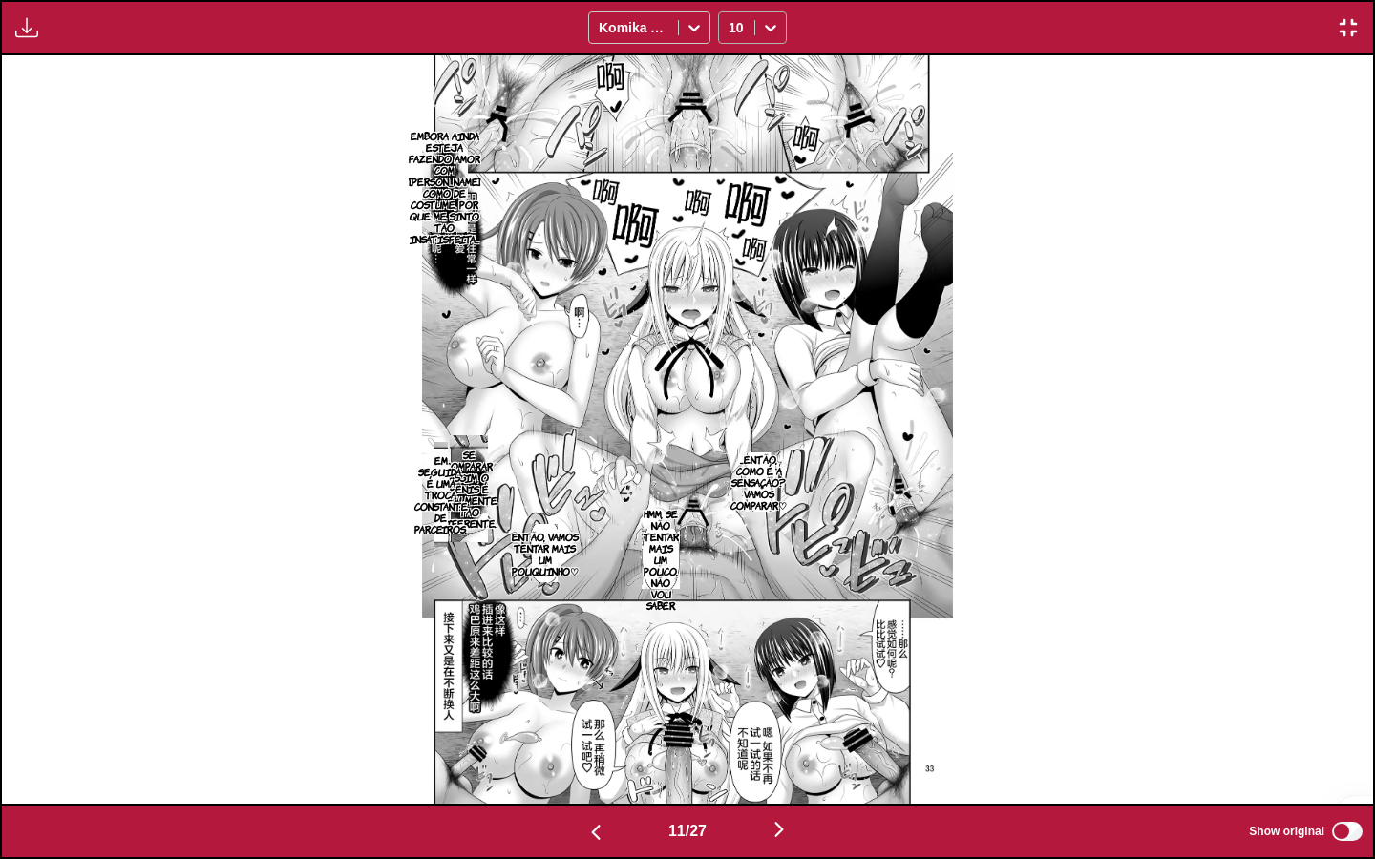
scroll to position [0, 13714]
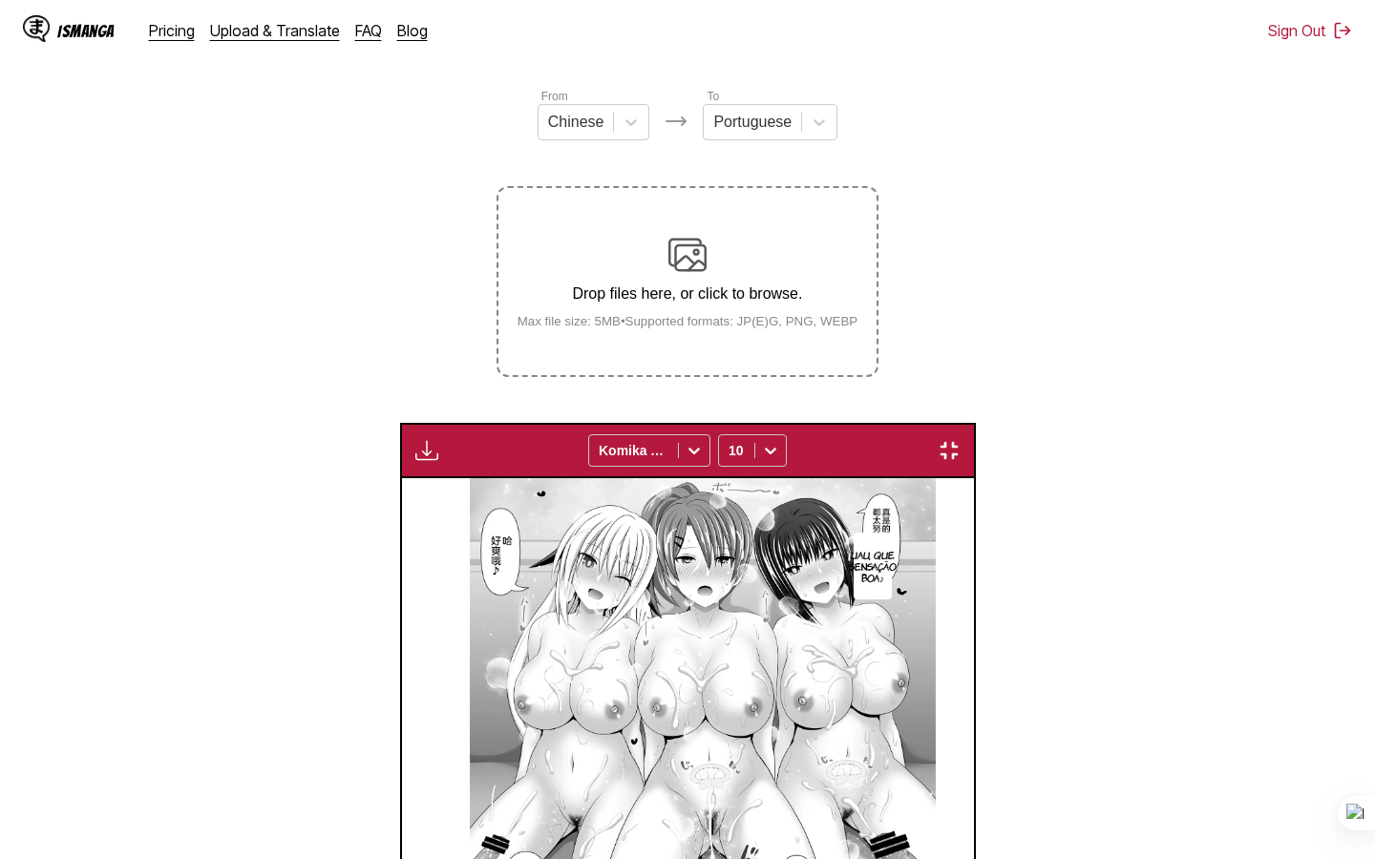
click at [1348, 28] on div "IsManga Pricing Upload & Translate FAQ Blog Sign Out Pricing Upload & Translate…" at bounding box center [687, 30] width 1375 height 61
click at [938, 439] on img "button" at bounding box center [949, 450] width 23 height 23
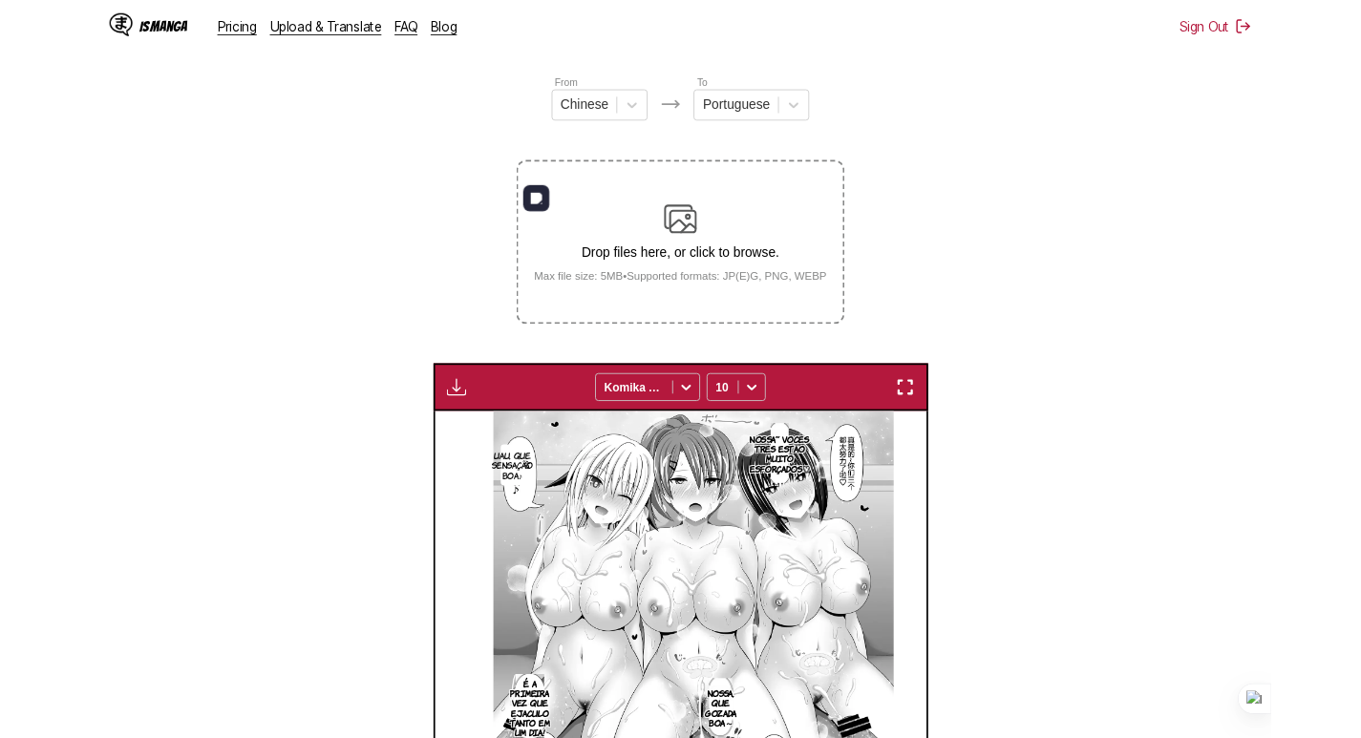
scroll to position [0, 4811]
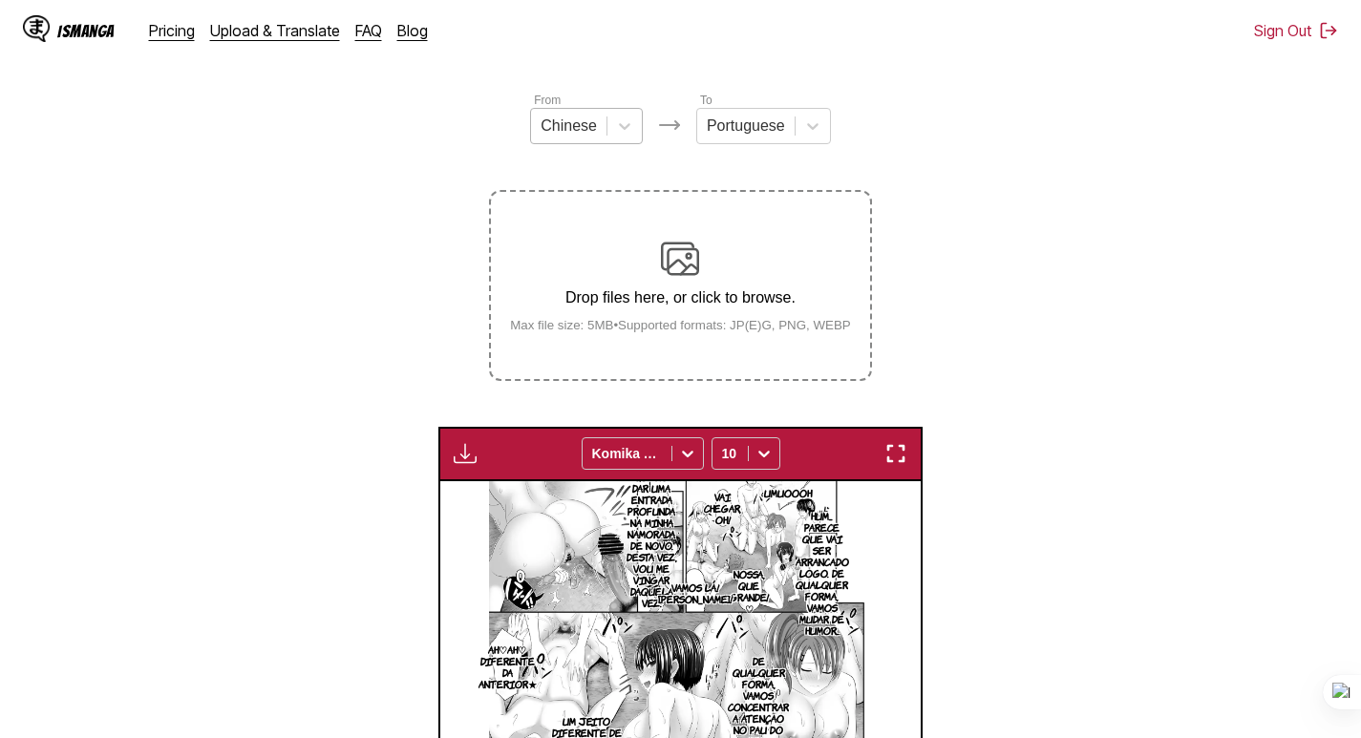
scroll to position [116, 0]
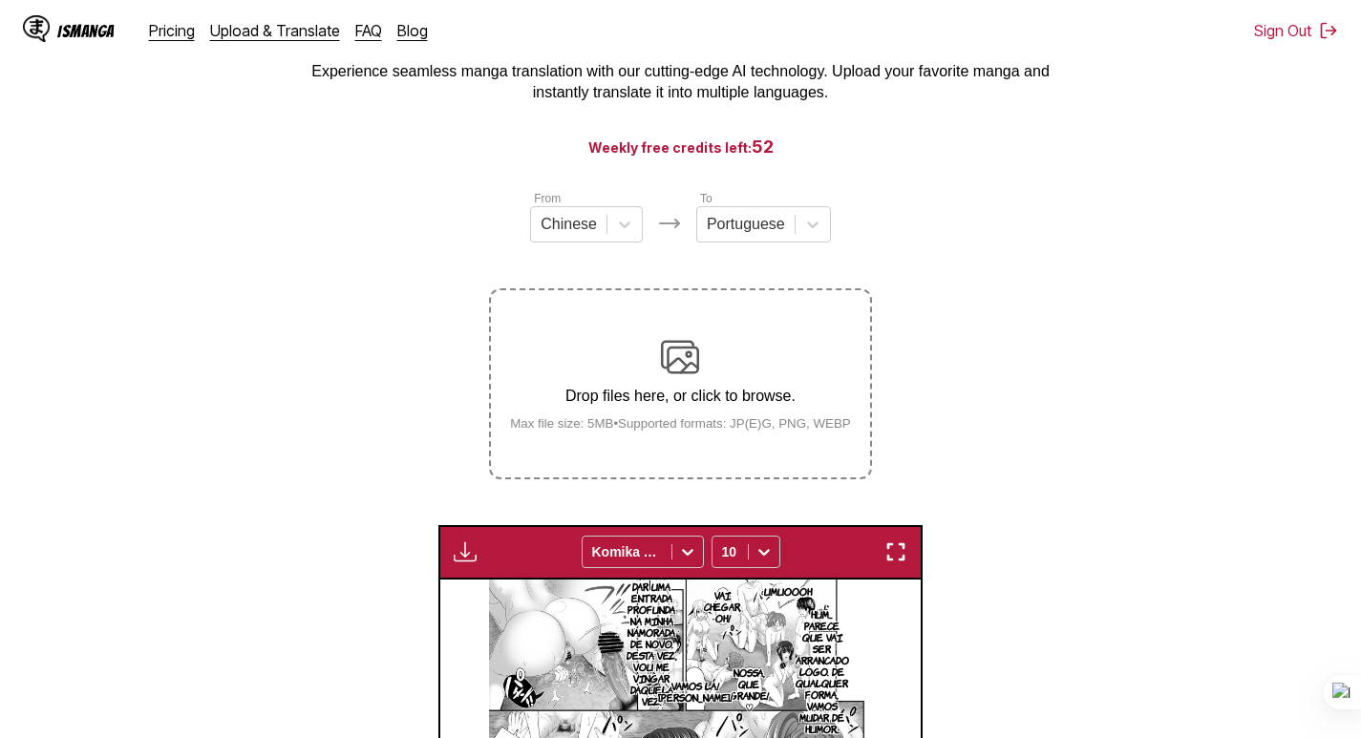
click at [700, 378] on div "Drop files here, or click to browse. Max file size: 5MB • Supported formats: JP…" at bounding box center [680, 384] width 371 height 93
click at [0, 0] on input "Drop files here, or click to browse. Max file size: 5MB • Supported formats: JP…" at bounding box center [0, 0] width 0 height 0
